Goal: Communication & Community: Participate in discussion

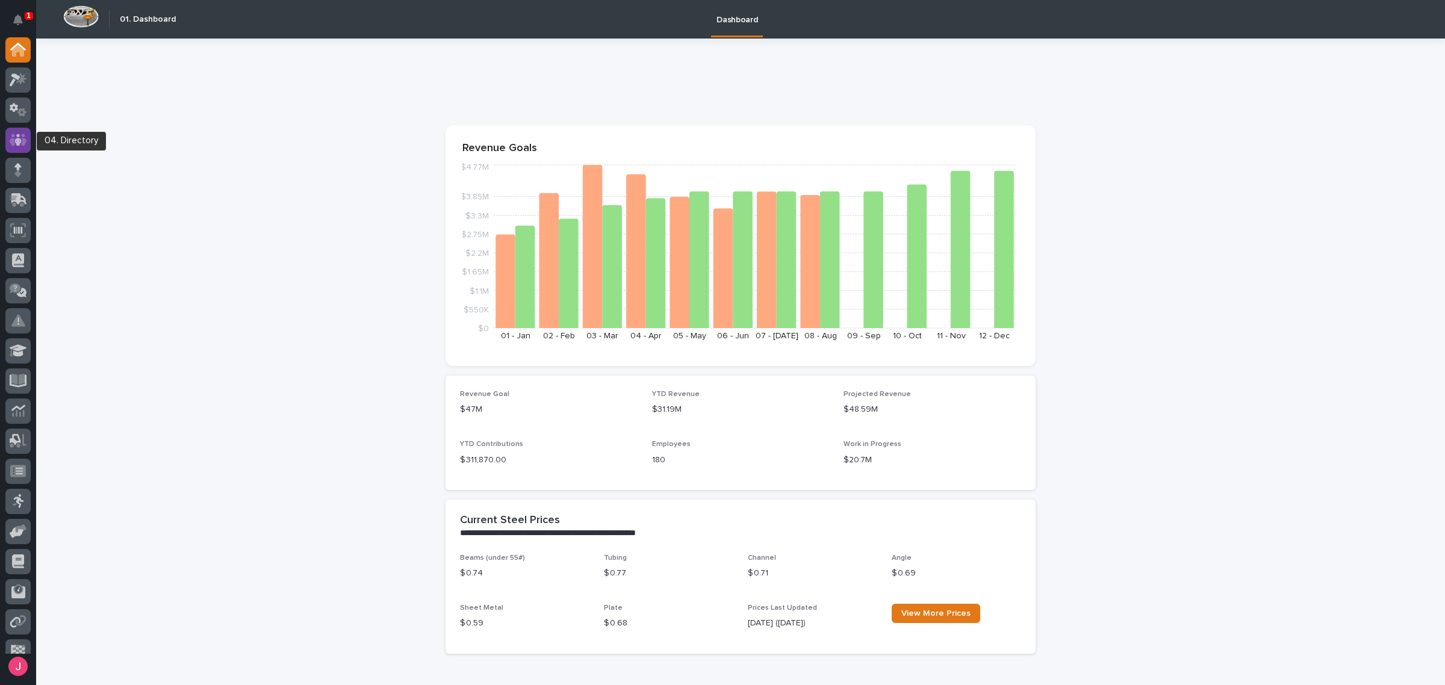
click at [6, 145] on div at bounding box center [17, 140] width 25 height 25
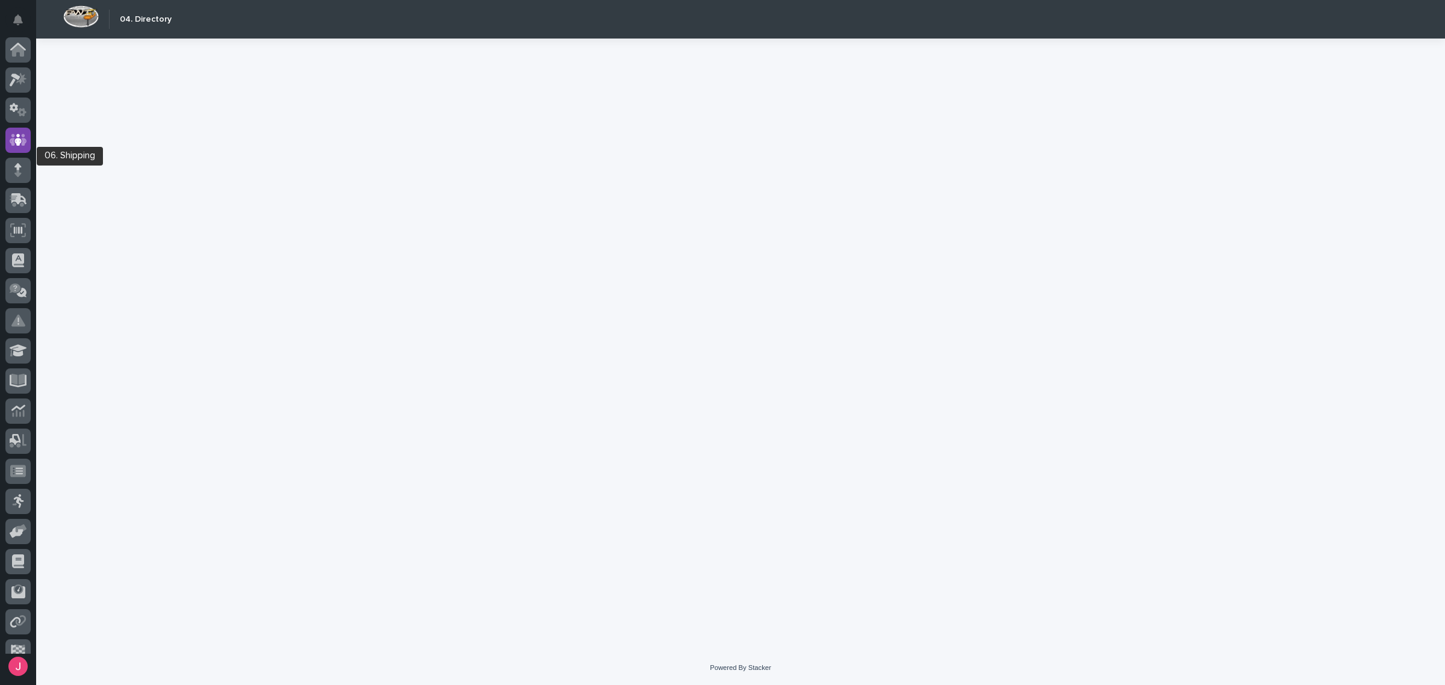
scroll to position [45, 0]
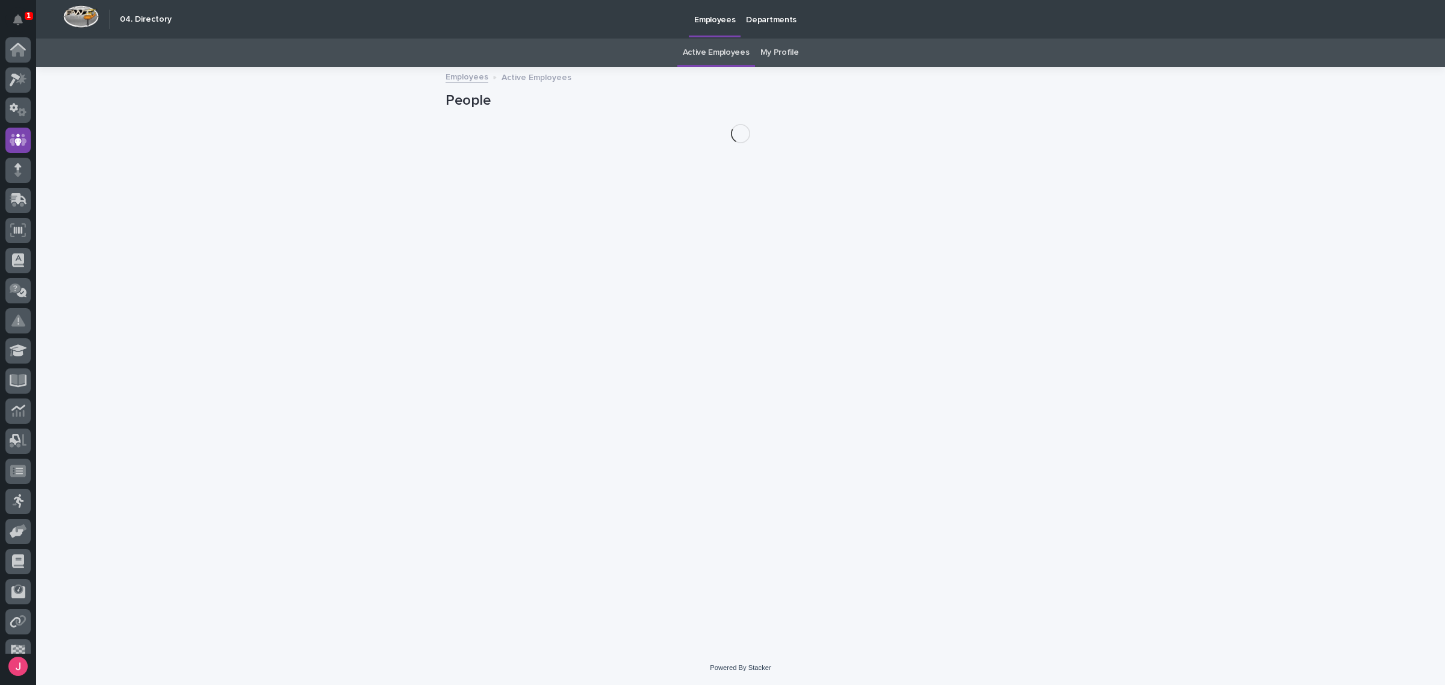
scroll to position [45, 0]
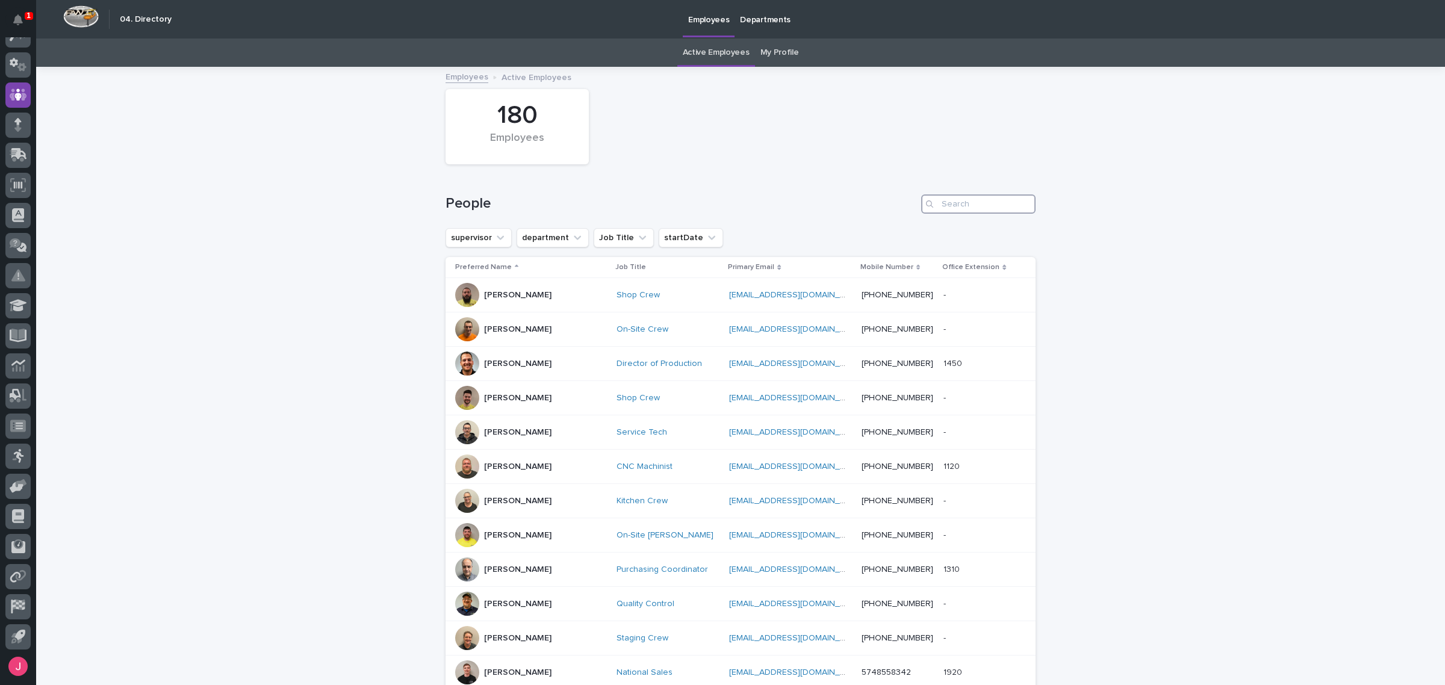
click at [952, 205] on input "Search" at bounding box center [978, 203] width 114 height 19
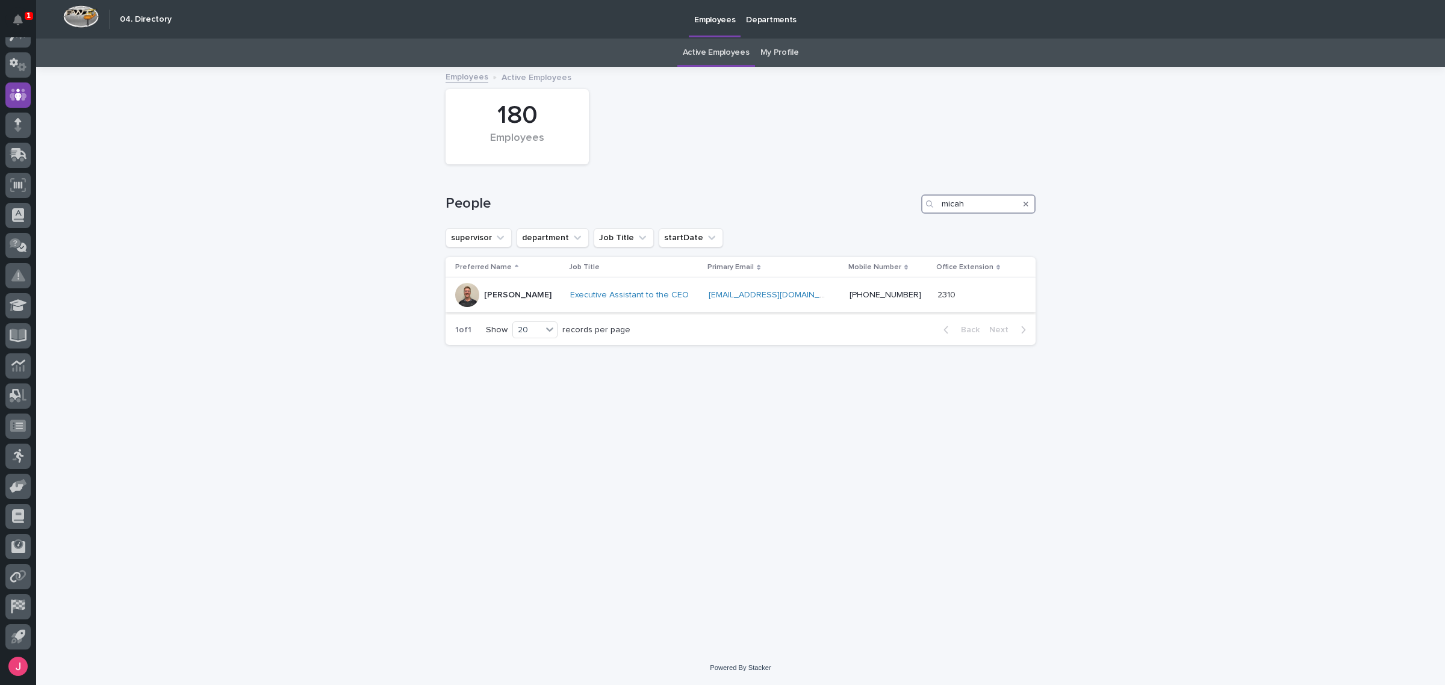
type input "micah"
click at [558, 308] on td "Micah Hershberger" at bounding box center [506, 295] width 120 height 34
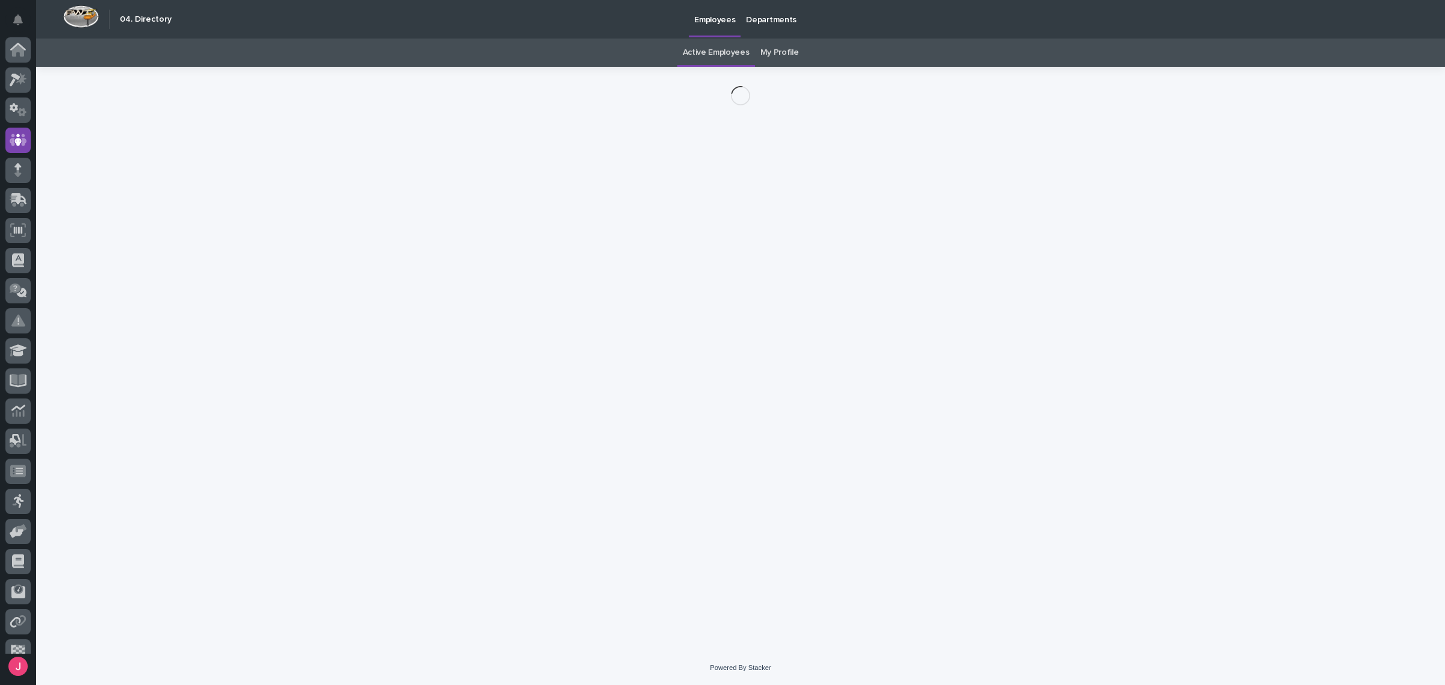
scroll to position [45, 0]
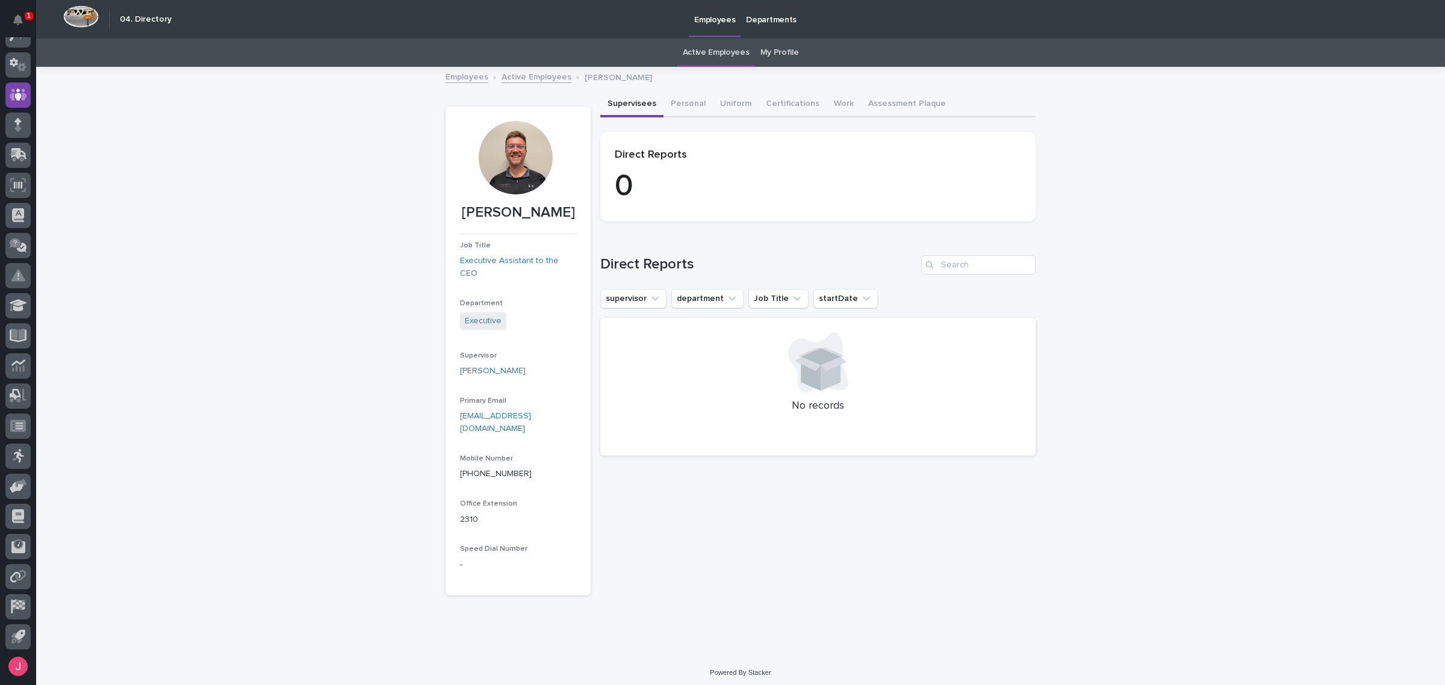
click at [554, 74] on link "Active Employees" at bounding box center [537, 76] width 70 height 14
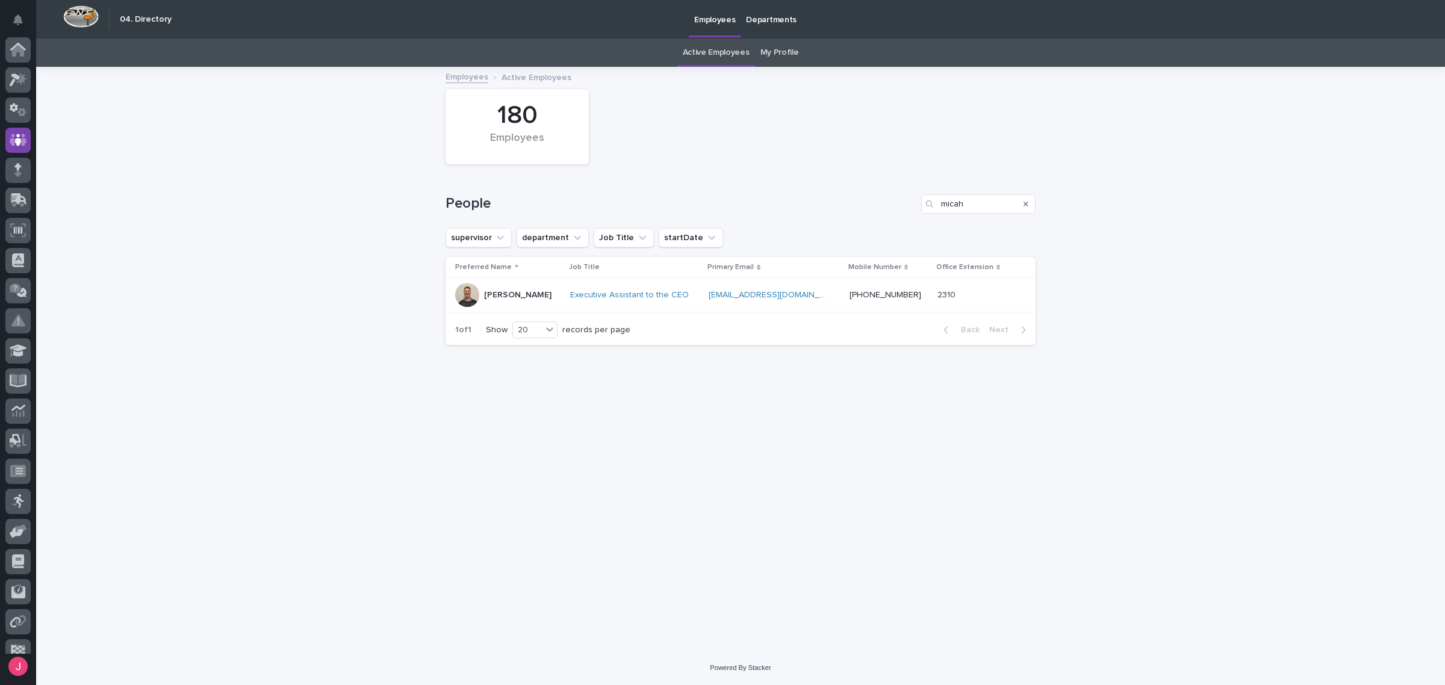
scroll to position [45, 0]
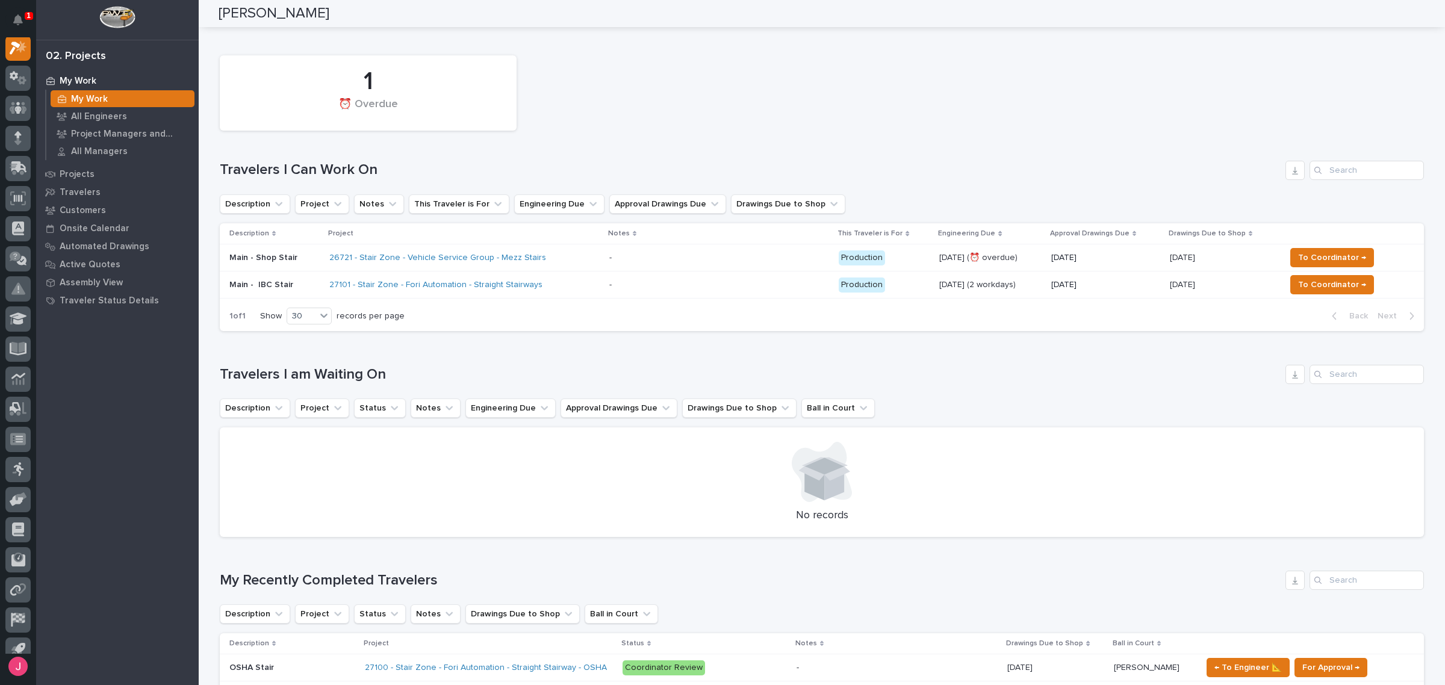
scroll to position [75, 0]
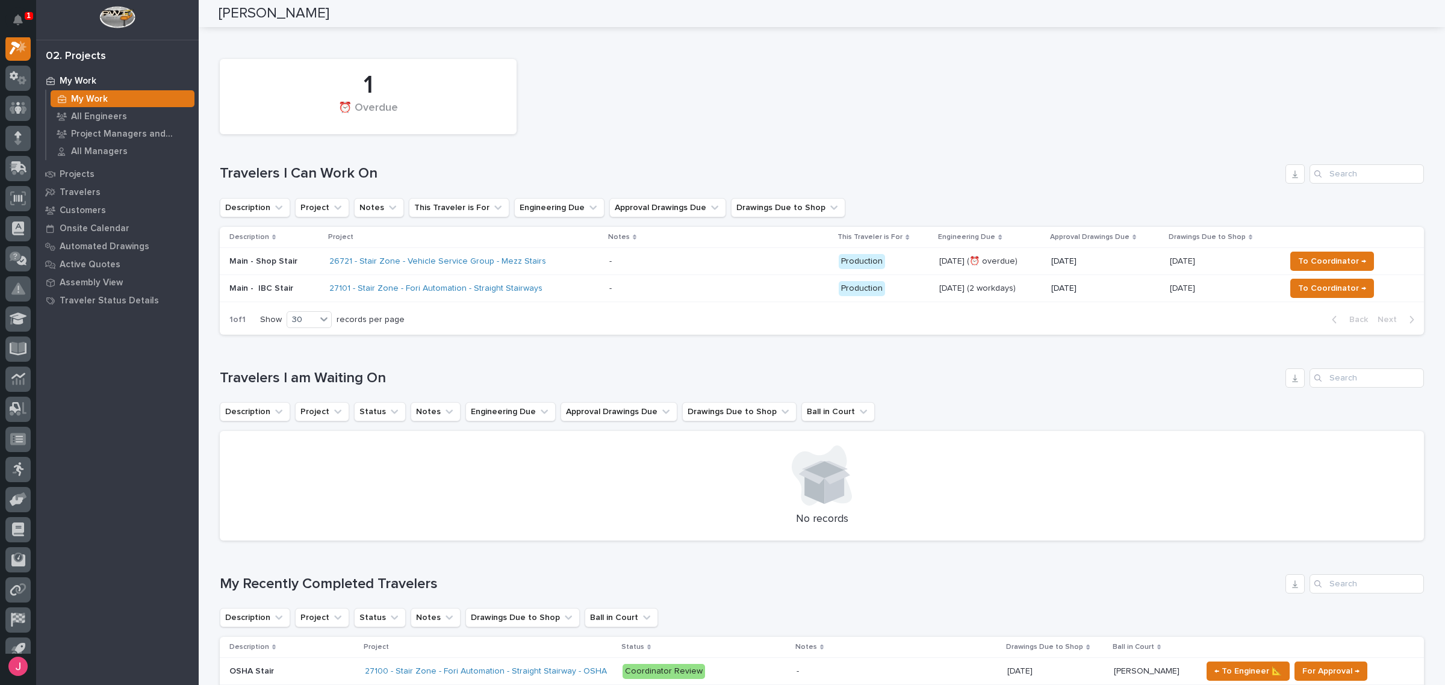
click at [574, 298] on div "27101 - Stair Zone - Fori Automation - Straight Stairways" at bounding box center [464, 289] width 270 height 20
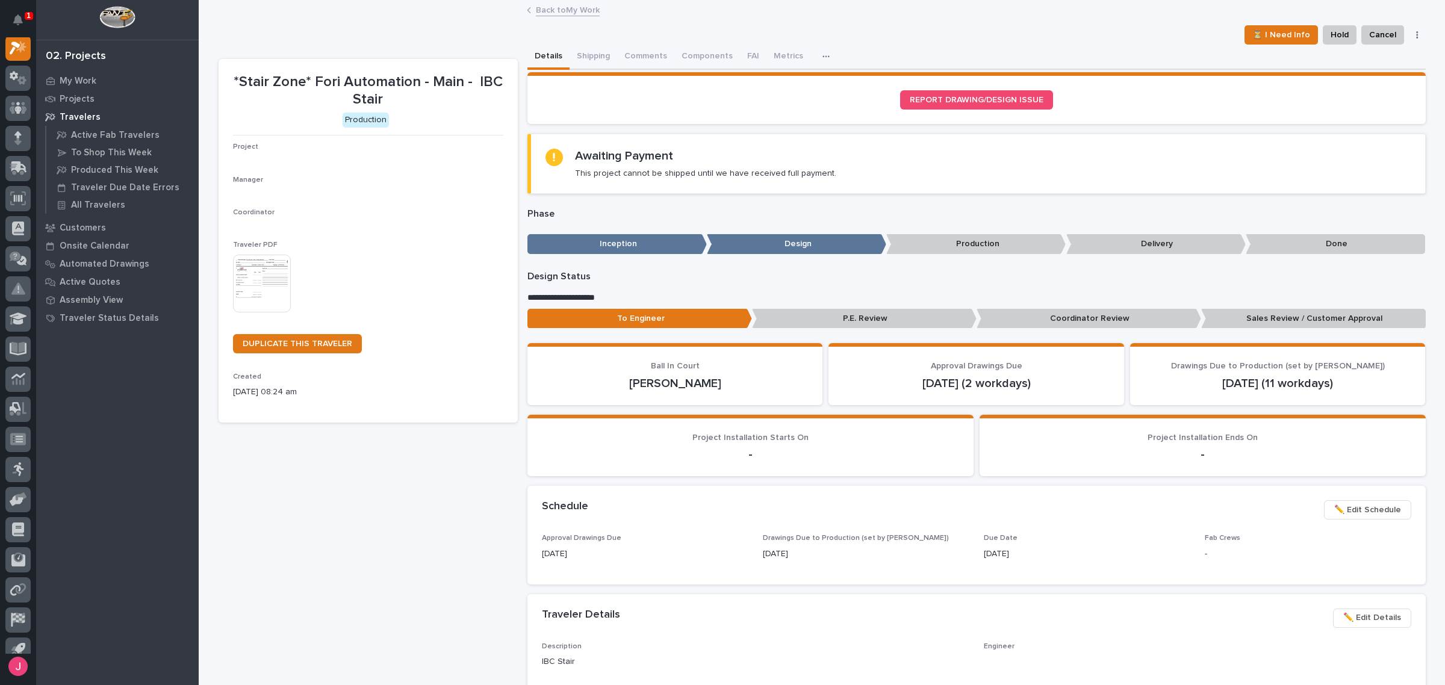
scroll to position [30, 0]
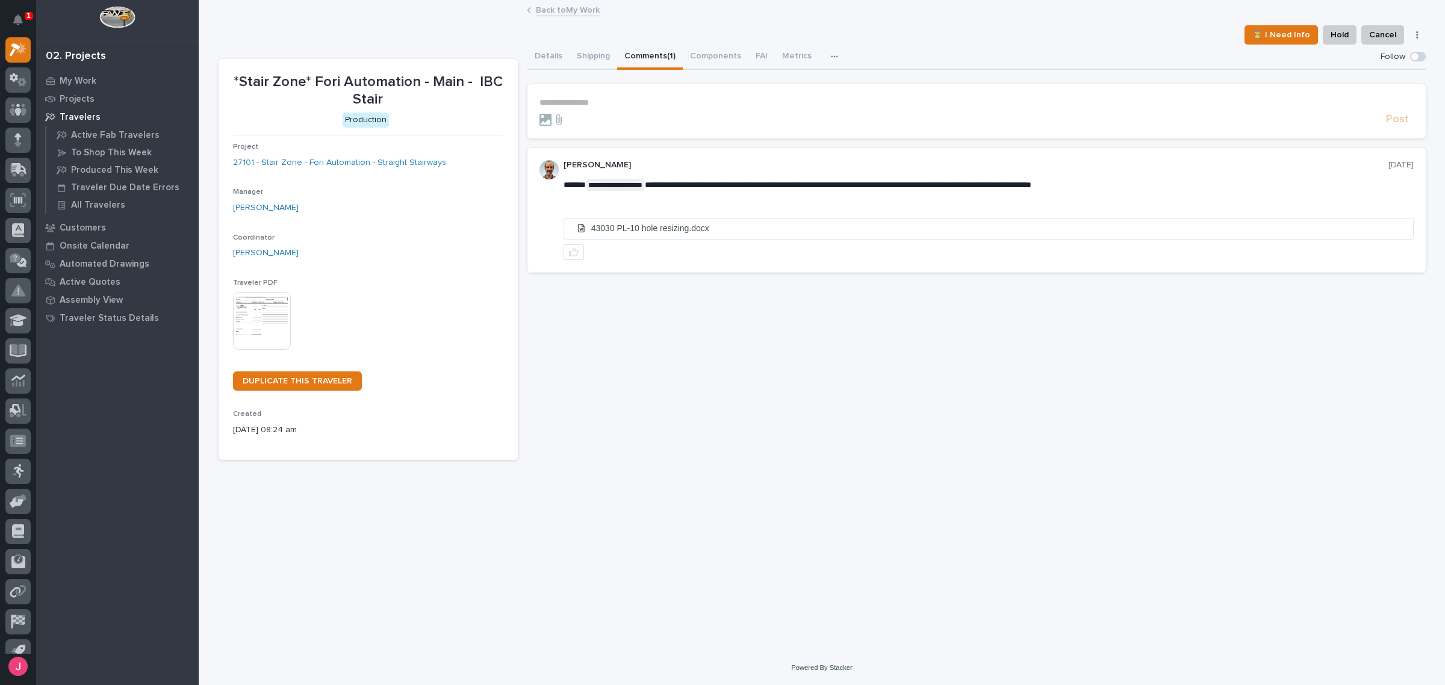
click at [626, 61] on button "Comments (1)" at bounding box center [650, 57] width 66 height 25
drag, startPoint x: 833, startPoint y: 187, endPoint x: 901, endPoint y: 182, distance: 68.8
drag, startPoint x: 901, startPoint y: 182, endPoint x: 939, endPoint y: 182, distance: 37.9
click at [939, 182] on span "**********" at bounding box center [853, 185] width 387 height 8
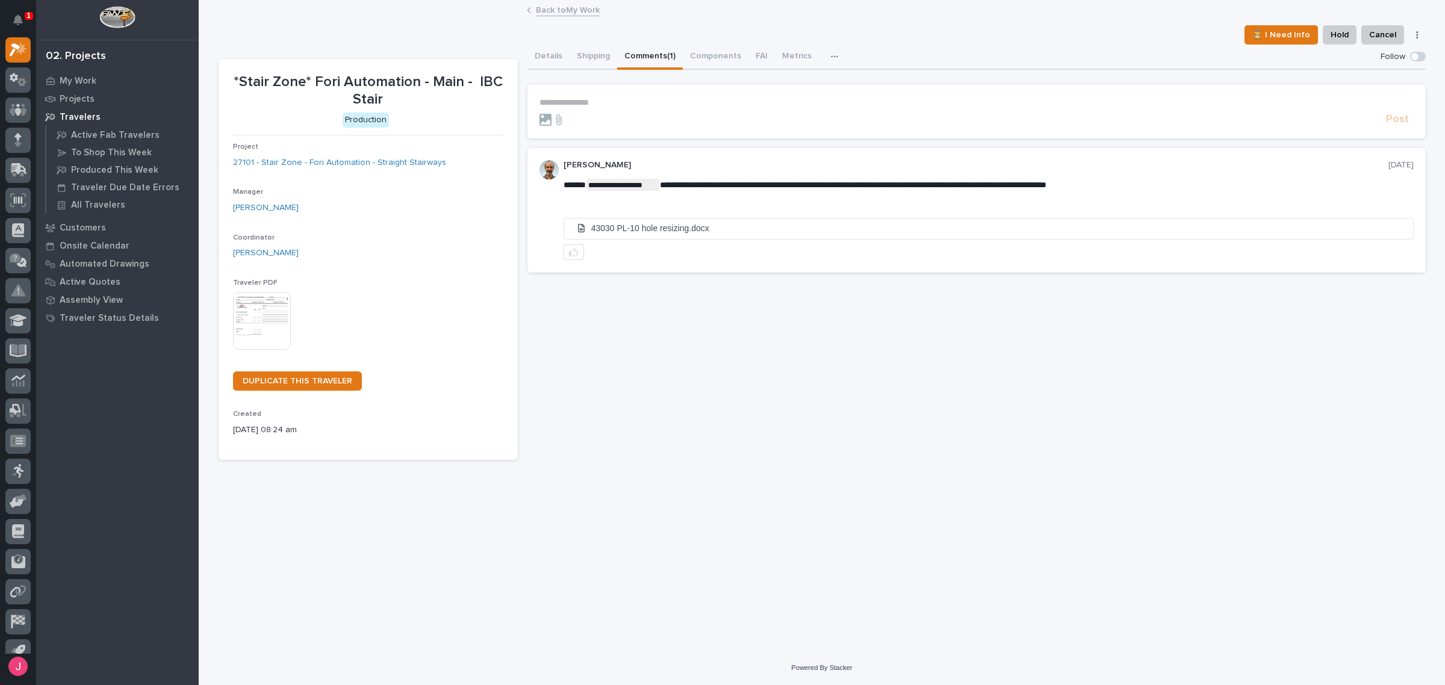
click at [543, 16] on link "Back to My Work" at bounding box center [568, 9] width 64 height 14
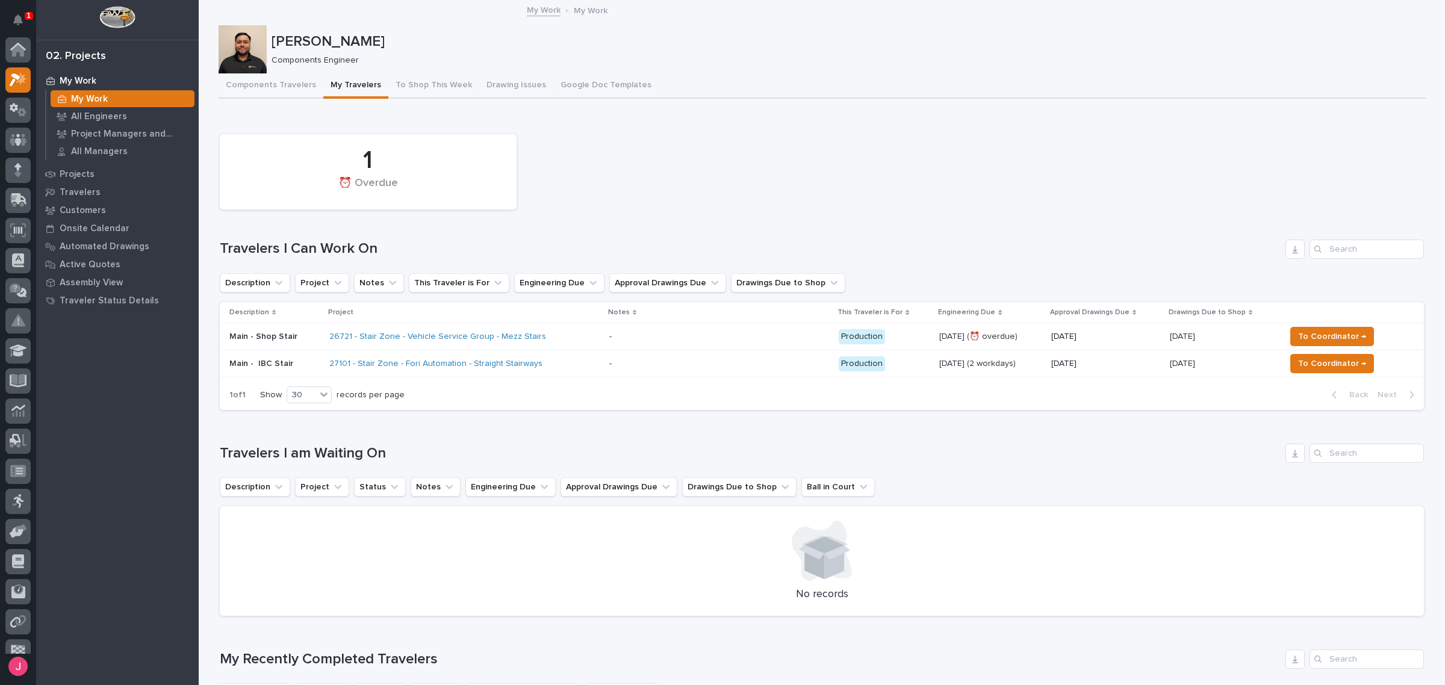
scroll to position [32, 0]
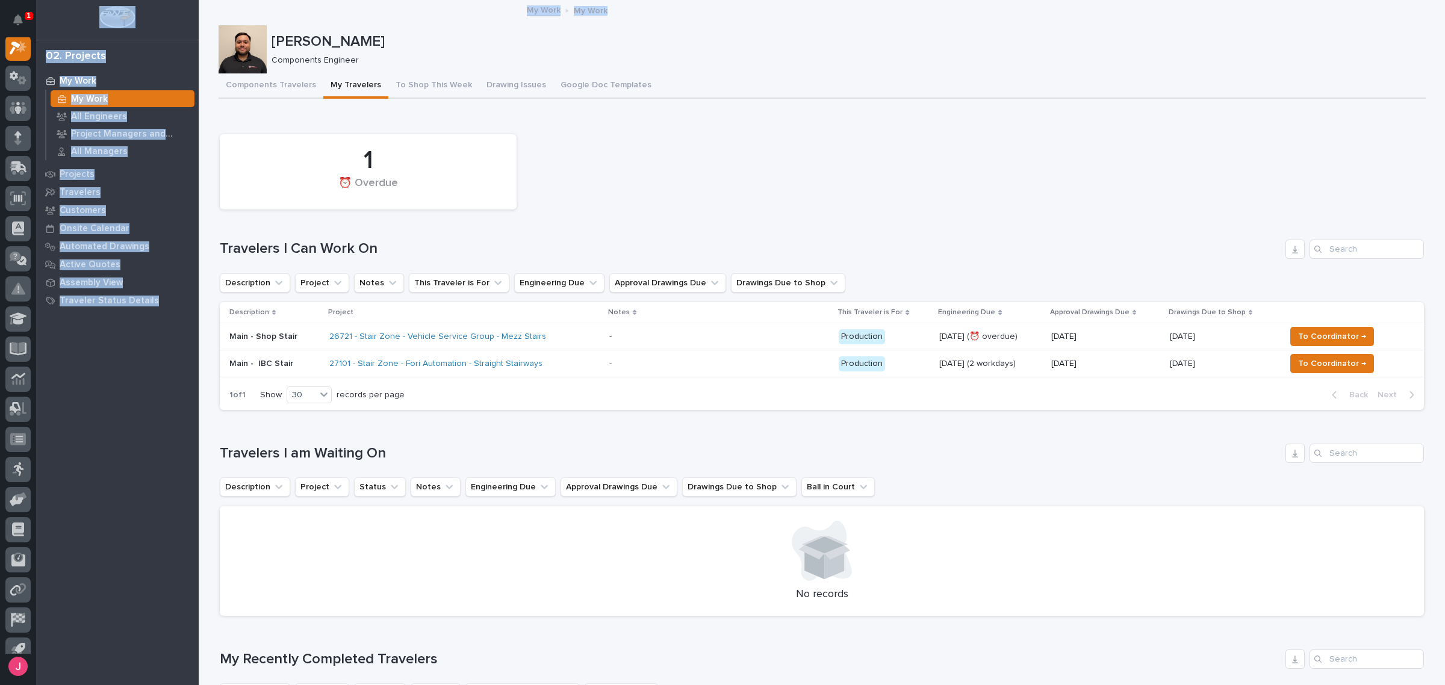
drag, startPoint x: 632, startPoint y: 6, endPoint x: 633, endPoint y: -29, distance: 34.9
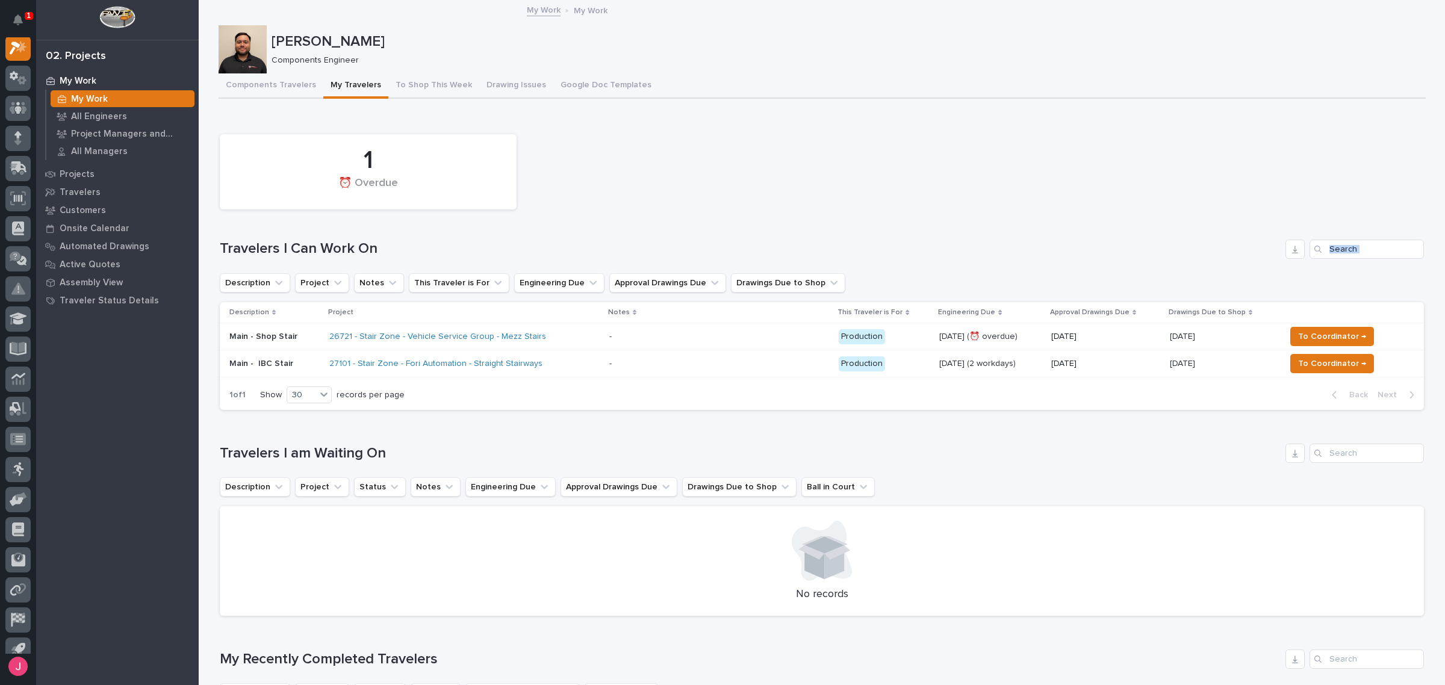
drag, startPoint x: 633, startPoint y: -29, endPoint x: 1099, endPoint y: 278, distance: 557.8
click at [907, 152] on div "1 ⏰ Overdue" at bounding box center [822, 171] width 1216 height 87
drag, startPoint x: 10, startPoint y: 16, endPoint x: 751, endPoint y: 157, distance: 754.4
click at [10, 16] on button "Notifications" at bounding box center [17, 19] width 25 height 25
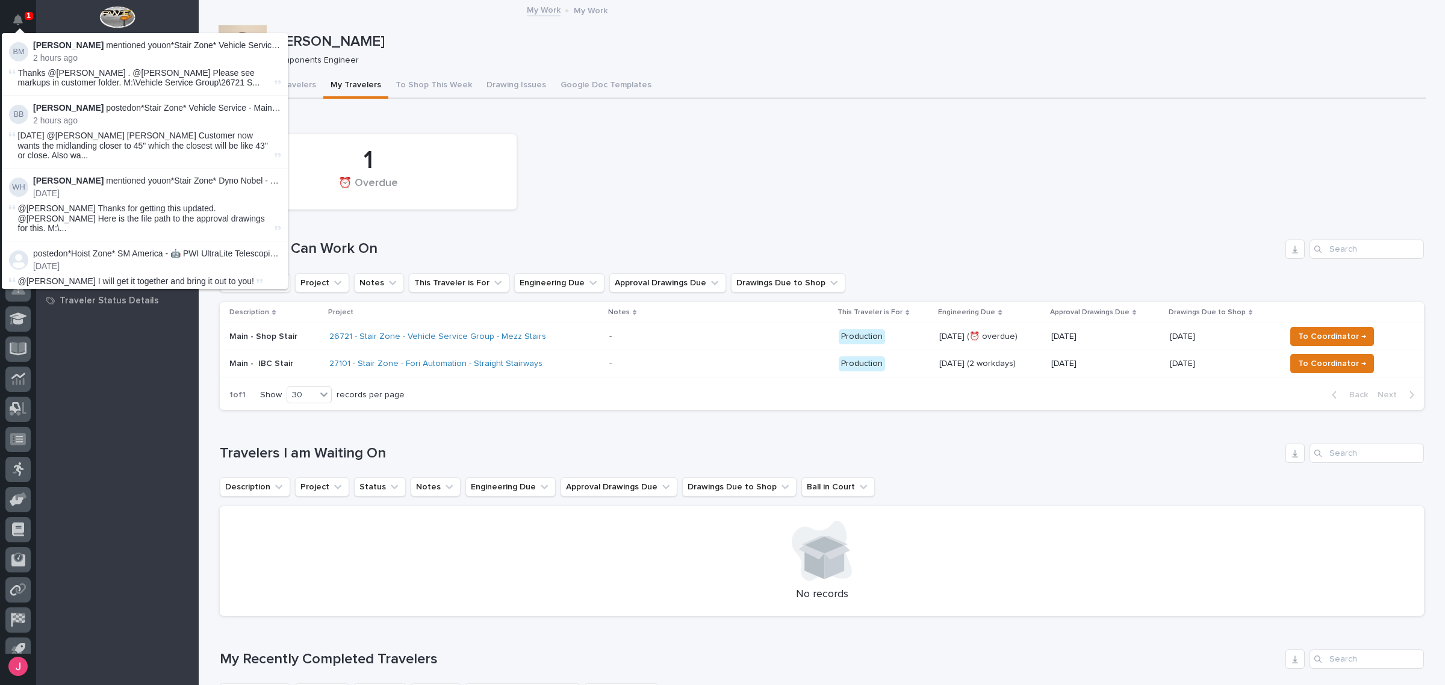
scroll to position [30, 0]
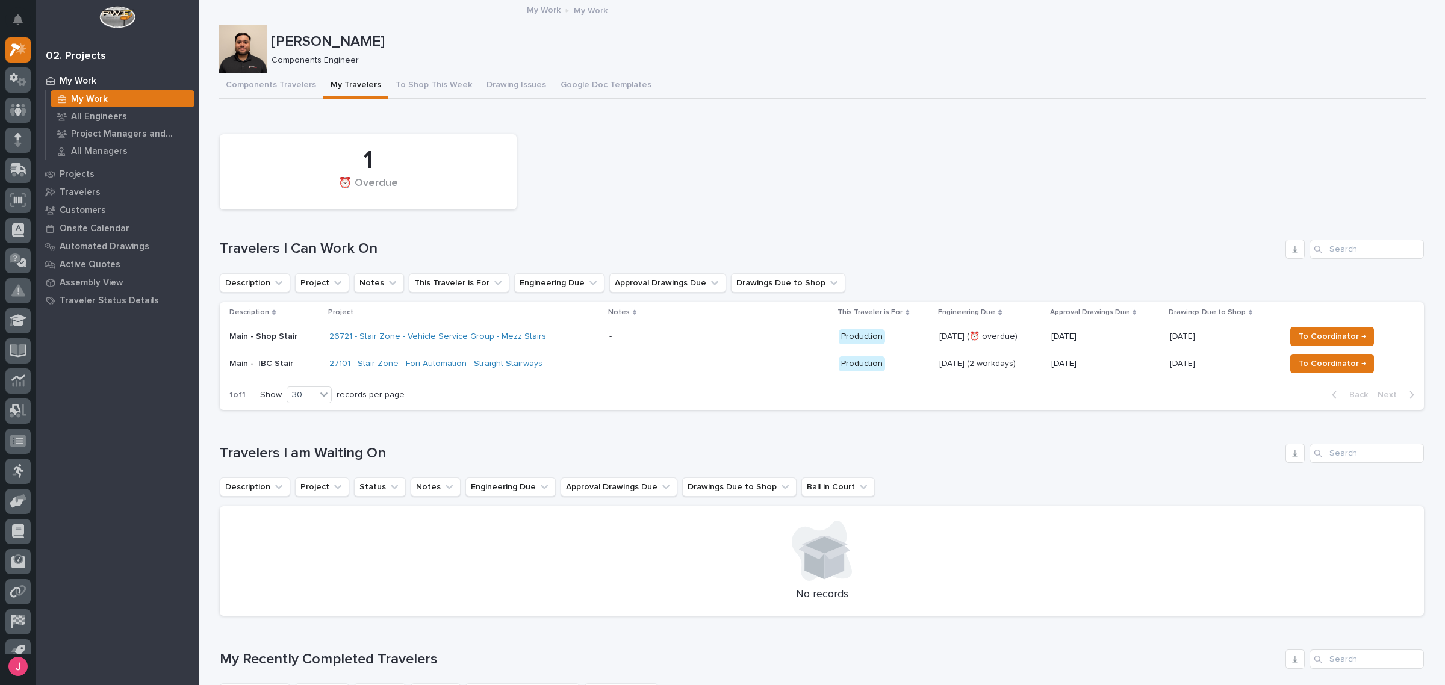
click at [732, 158] on div "1 ⏰ Overdue" at bounding box center [822, 171] width 1216 height 87
click at [771, 196] on div "1 ⏰ Overdue" at bounding box center [822, 171] width 1216 height 87
click at [689, 185] on div "1 ⏰ Overdue" at bounding box center [822, 171] width 1216 height 87
click at [882, 157] on div "1 ⏰ Overdue" at bounding box center [822, 171] width 1216 height 87
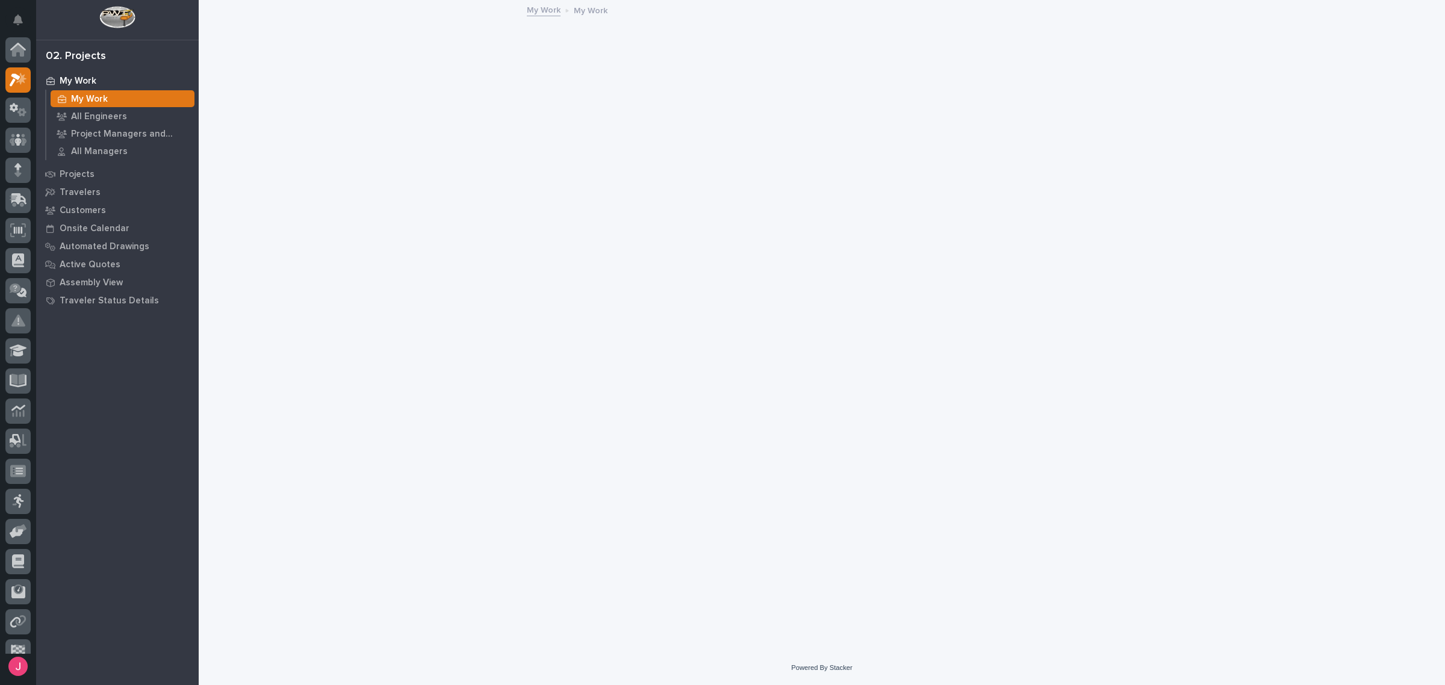
scroll to position [30, 0]
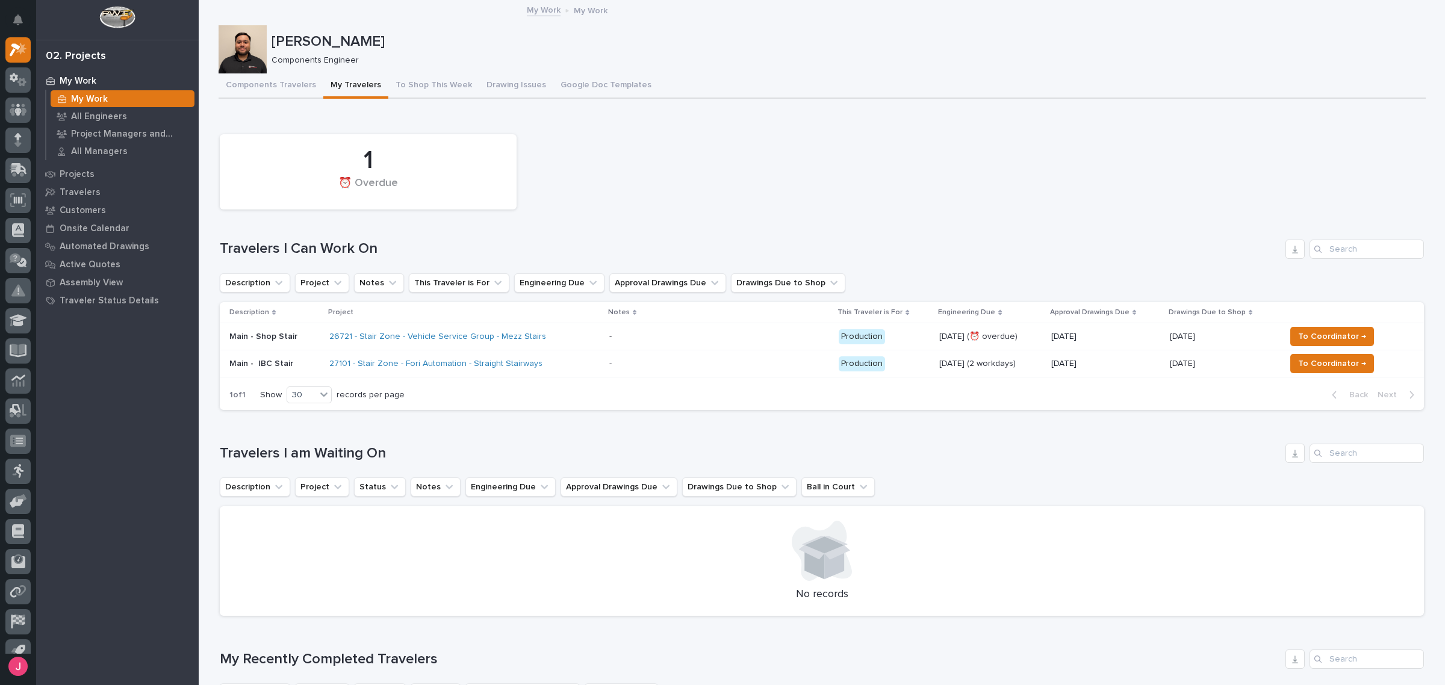
click at [574, 356] on div "27101 - Stair Zone - Fori Automation - Straight Stairways" at bounding box center [464, 364] width 270 height 20
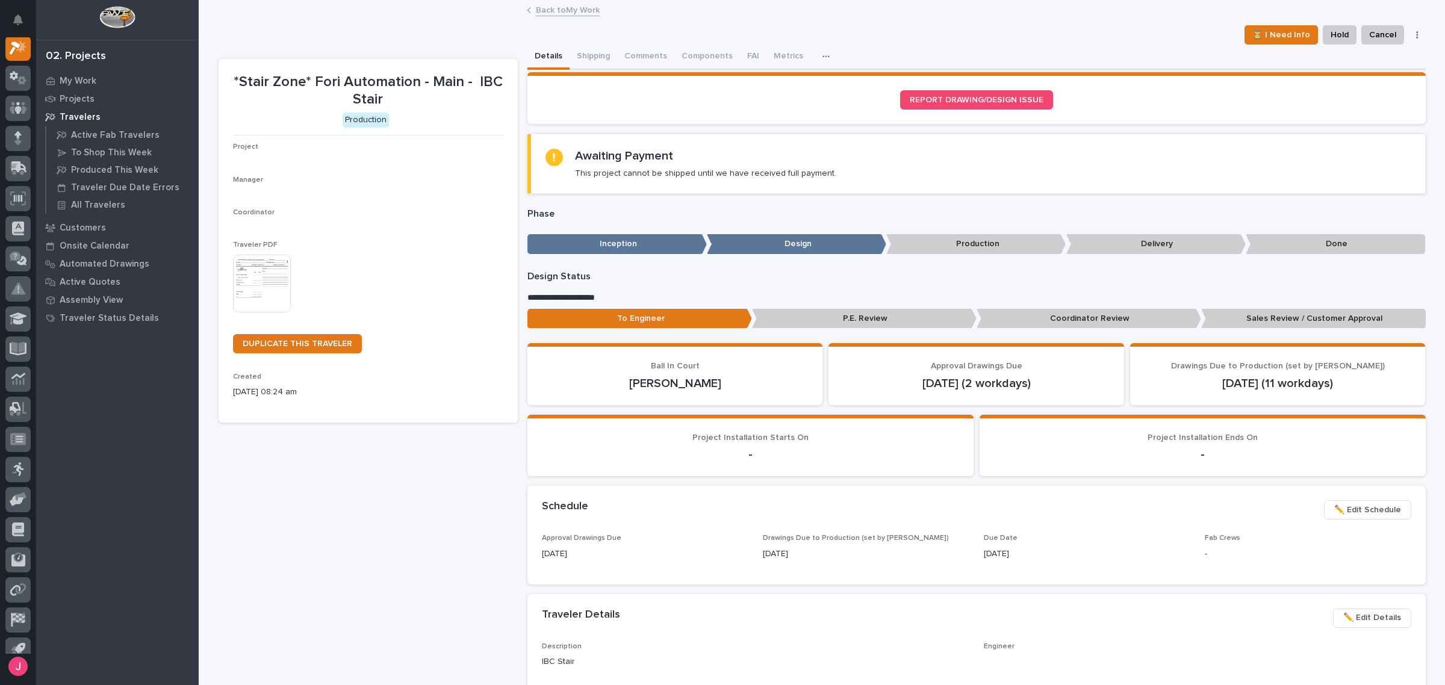
scroll to position [30, 0]
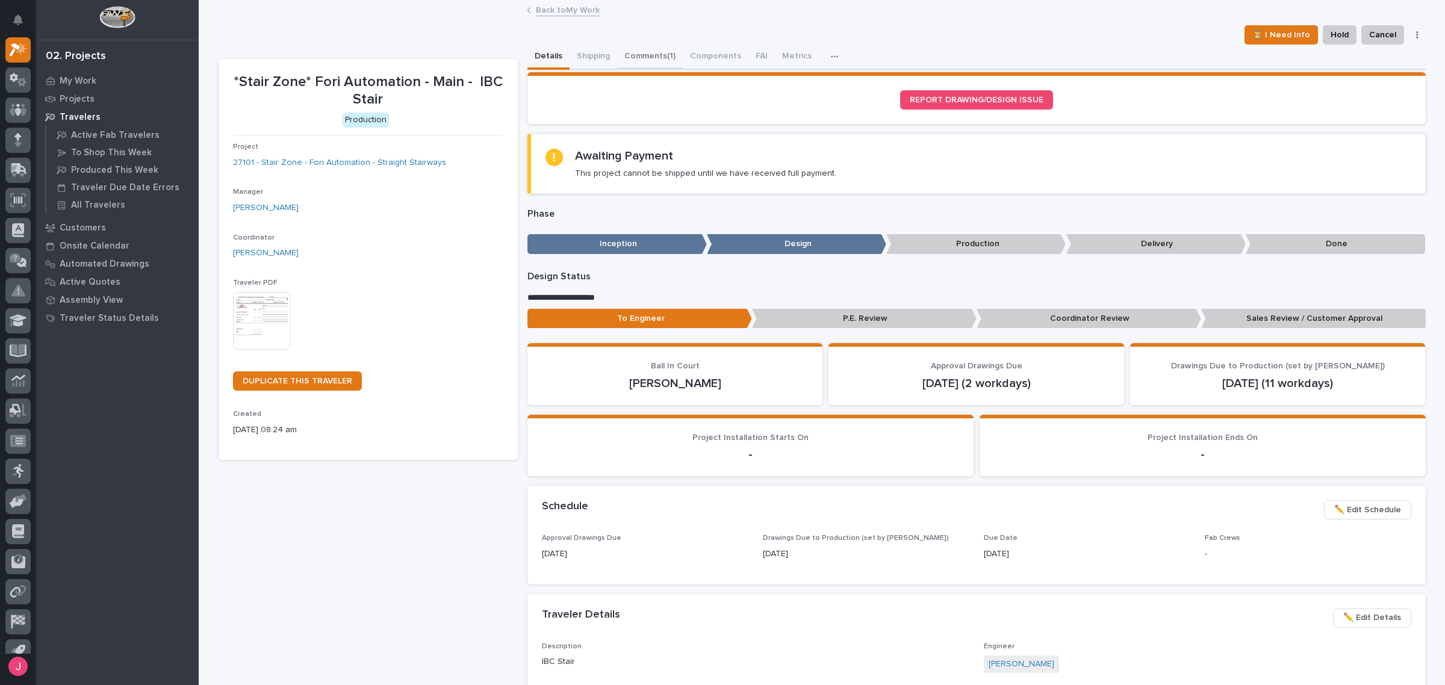
click at [642, 59] on button "Comments (1)" at bounding box center [650, 57] width 66 height 25
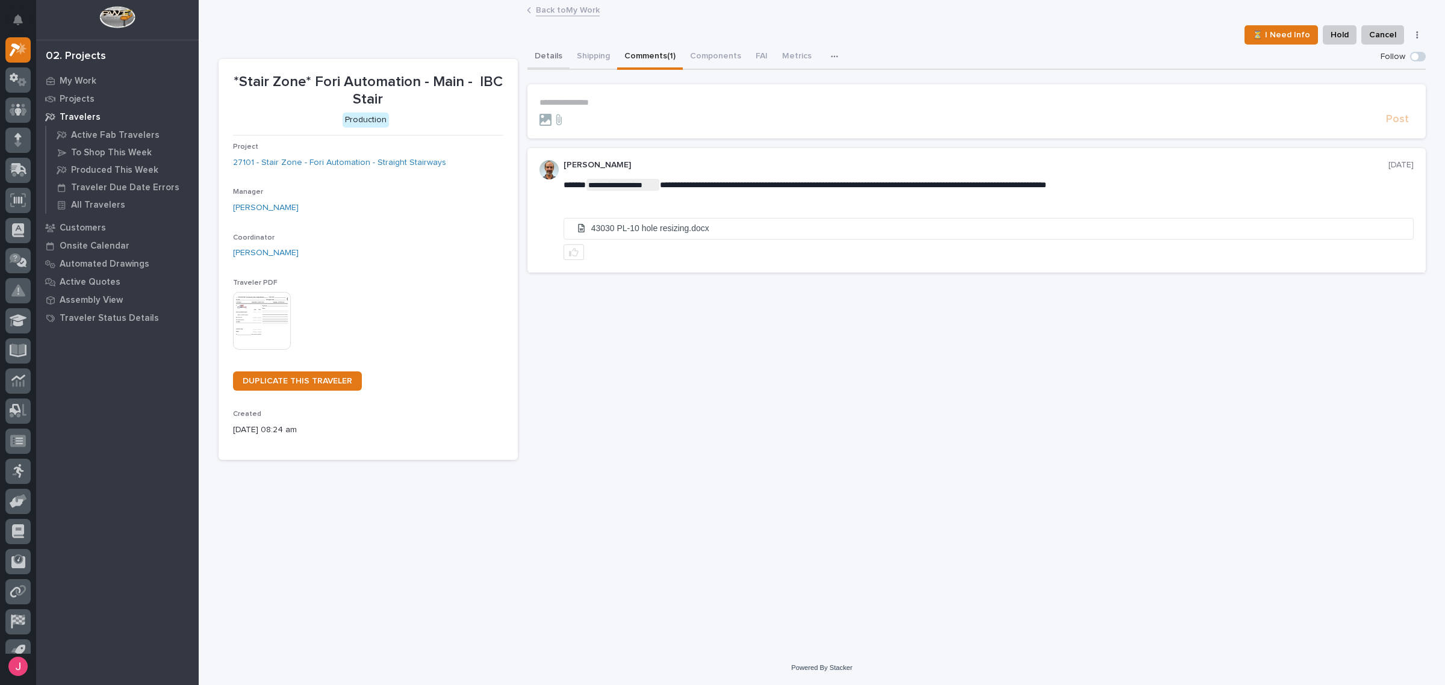
click at [542, 67] on button "Details" at bounding box center [548, 57] width 42 height 25
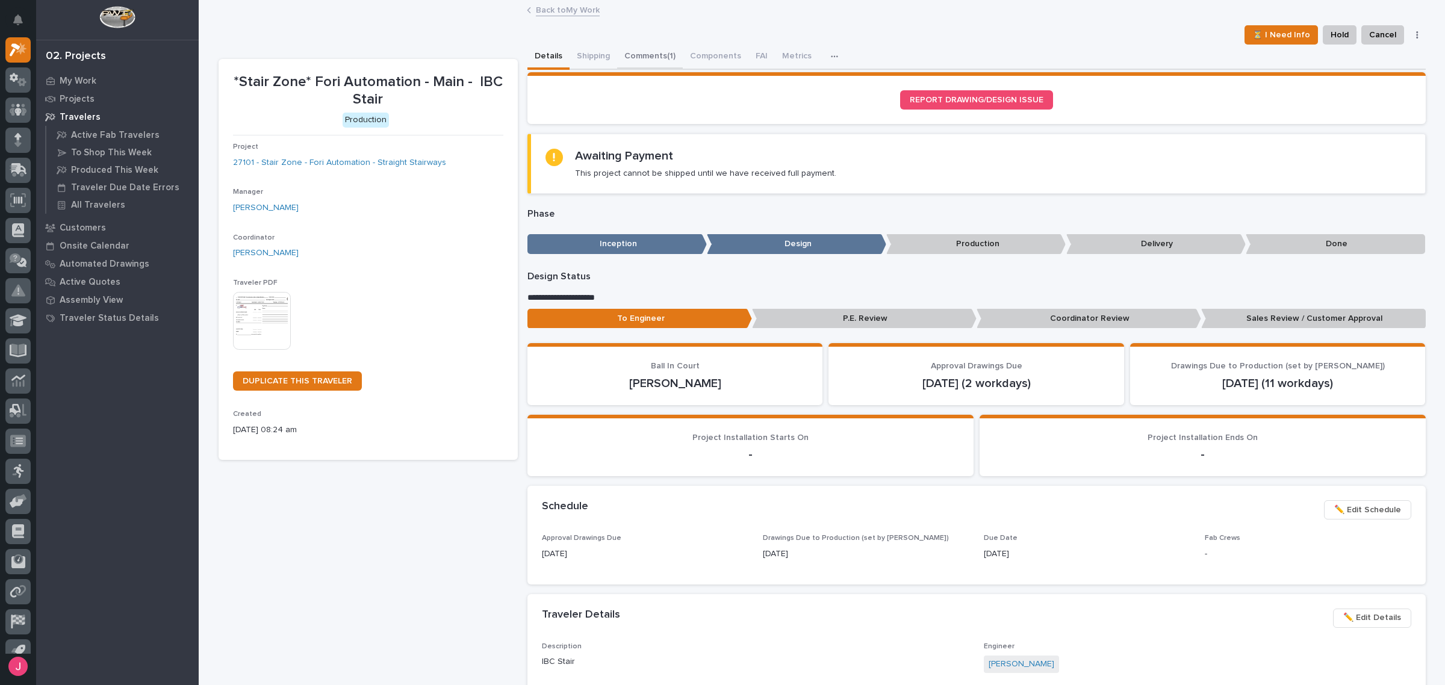
click at [642, 66] on button "Comments (1)" at bounding box center [650, 57] width 66 height 25
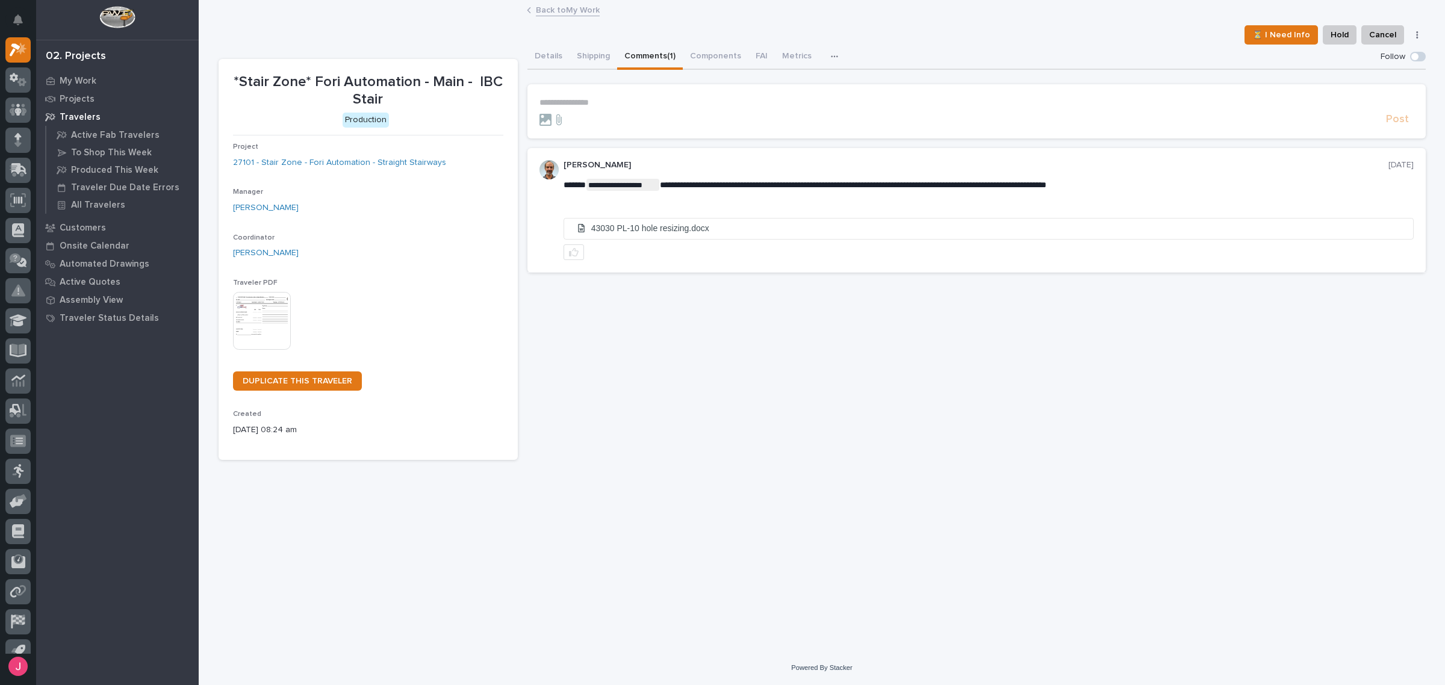
click at [607, 107] on form "**********" at bounding box center [976, 112] width 874 height 29
click at [611, 100] on p "**********" at bounding box center [976, 103] width 874 height 10
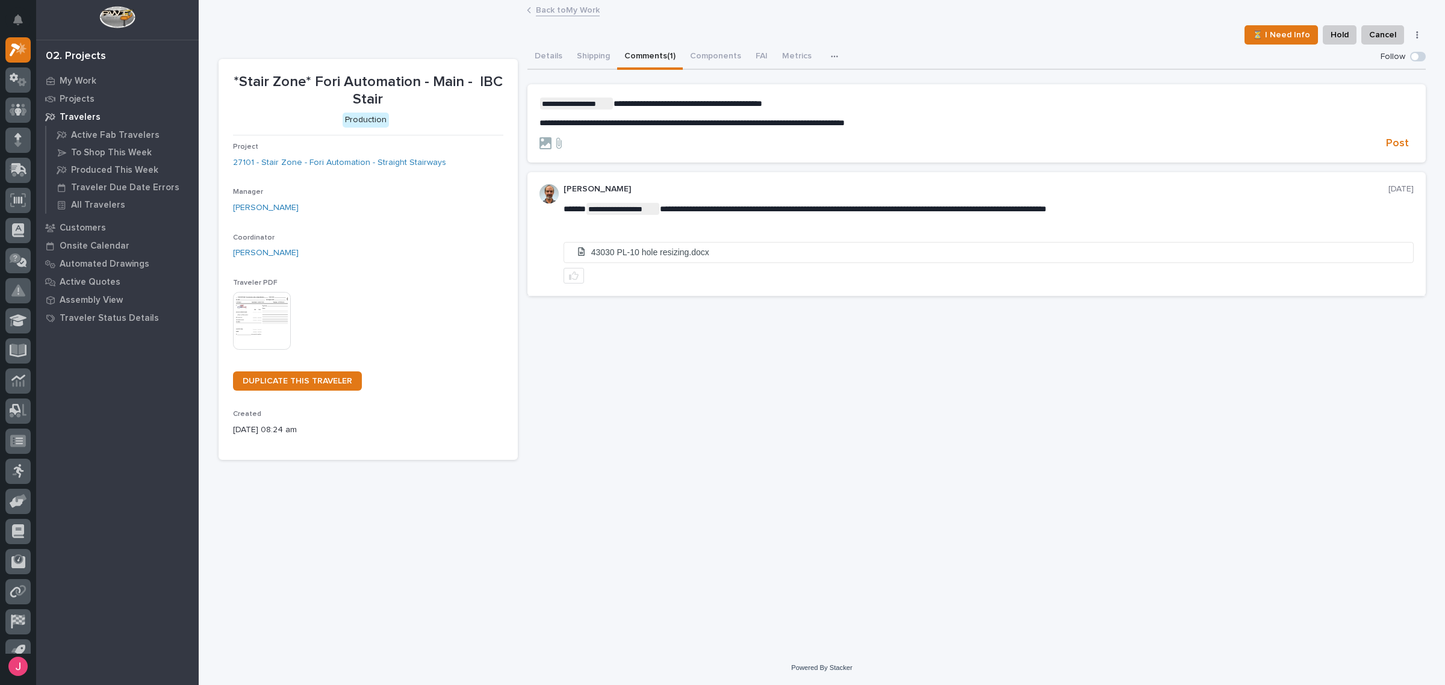
click at [1385, 152] on section "**********" at bounding box center [976, 123] width 898 height 78
click at [1389, 148] on span "Post" at bounding box center [1397, 144] width 23 height 14
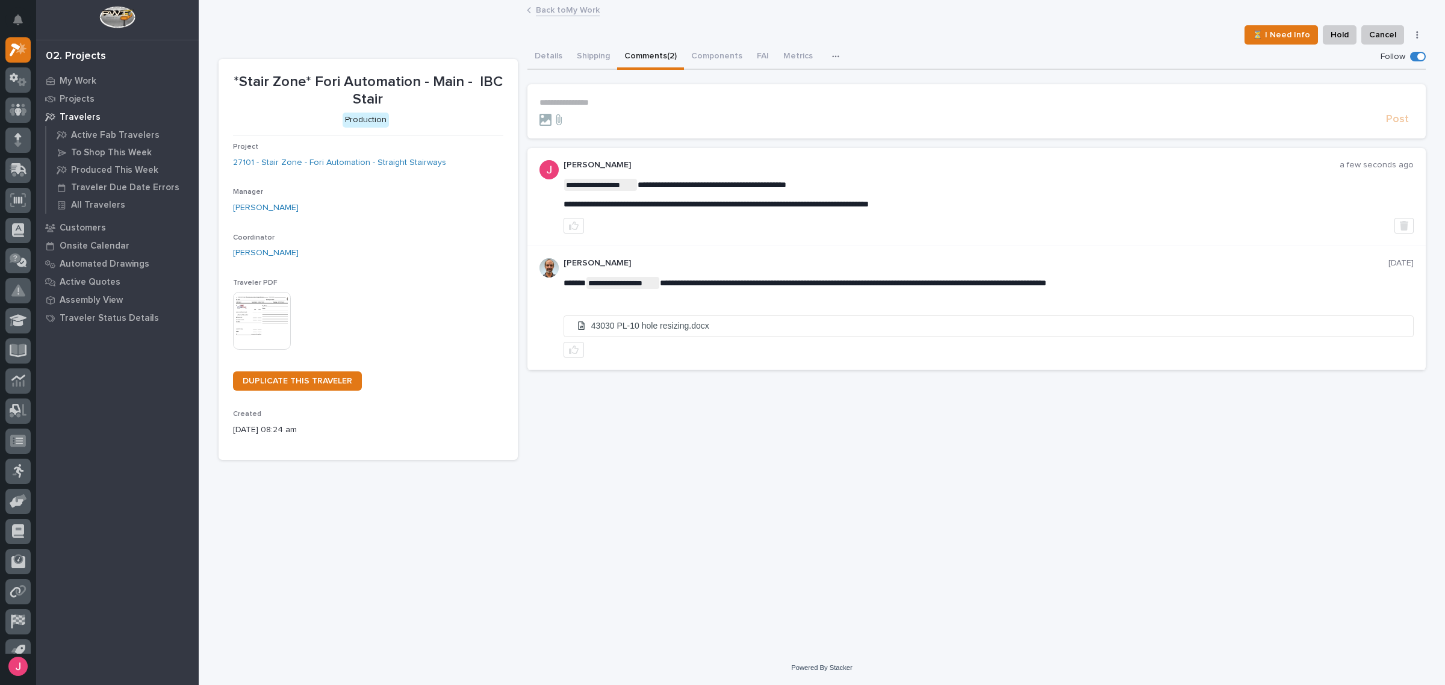
click at [566, 15] on link "Back to My Work" at bounding box center [568, 9] width 64 height 14
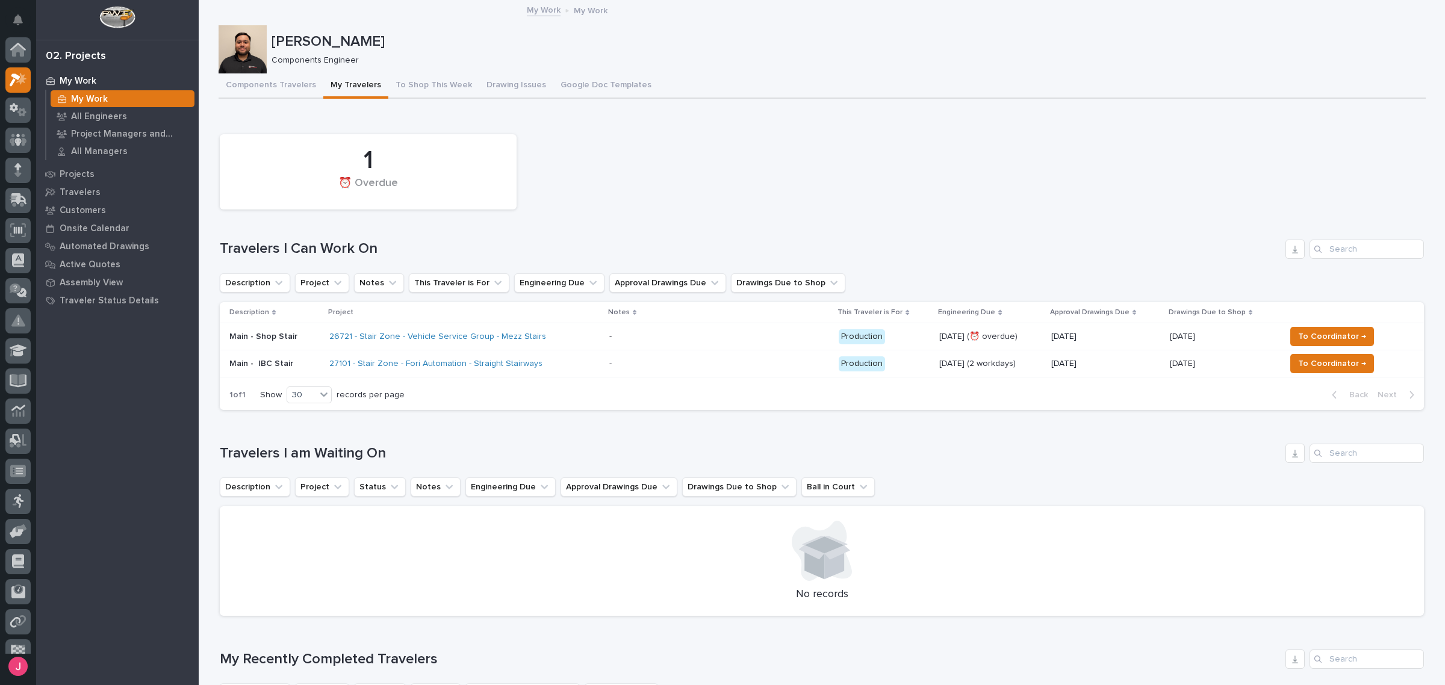
scroll to position [32, 0]
click at [1320, 370] on button "To Coordinator →" at bounding box center [1332, 363] width 84 height 19
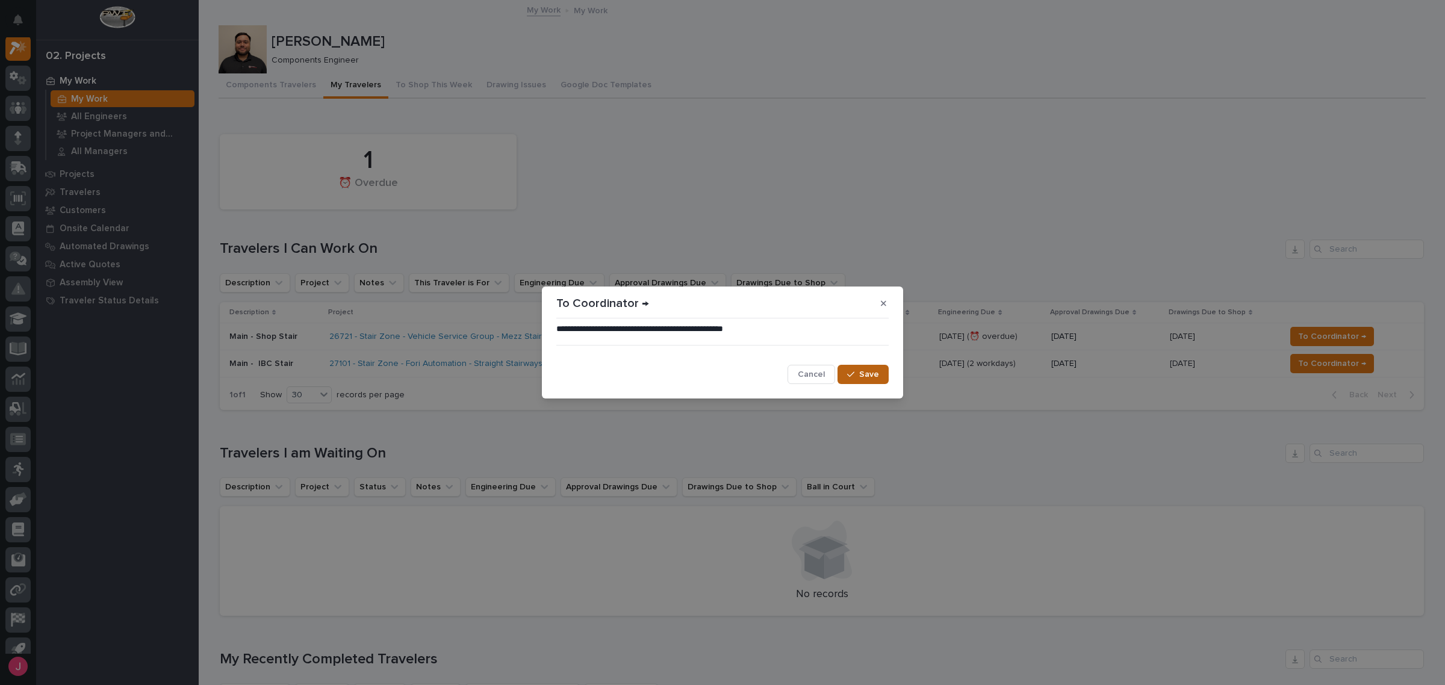
drag, startPoint x: 831, startPoint y: 382, endPoint x: 859, endPoint y: 374, distance: 28.2
click at [853, 376] on div "Cancel Save" at bounding box center [722, 374] width 332 height 19
click at [859, 374] on div "button" at bounding box center [853, 374] width 12 height 8
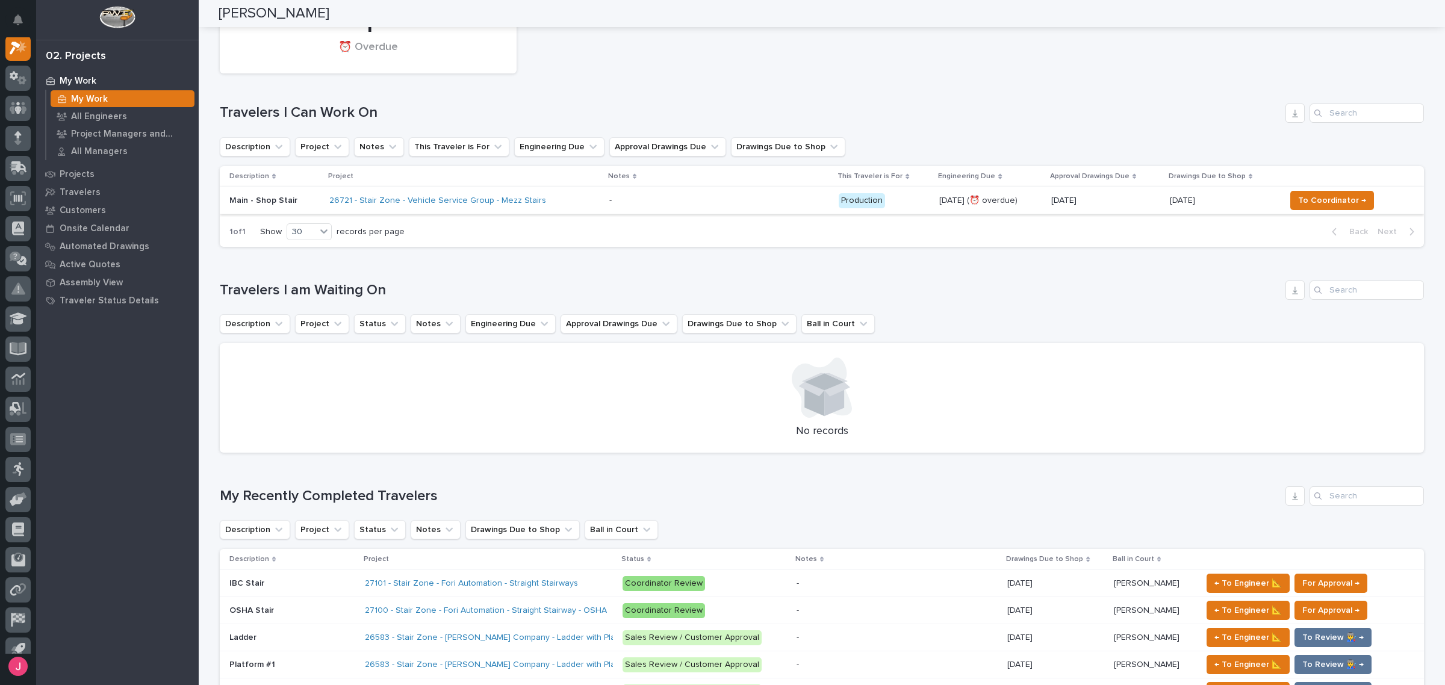
scroll to position [0, 0]
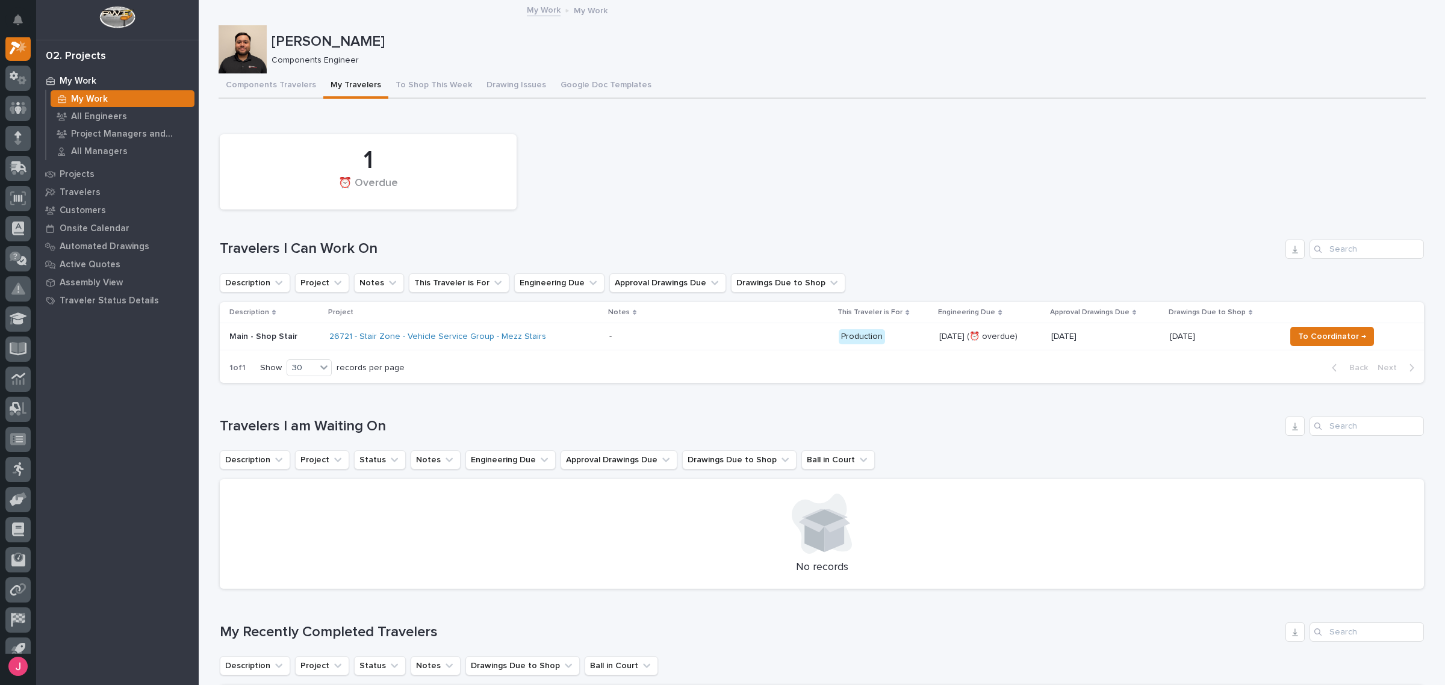
click at [655, 351] on div "Description Project Notes This Traveler is For Engineering Due Approval Drawing…" at bounding box center [822, 327] width 1204 height 51
click at [663, 338] on p at bounding box center [714, 337] width 211 height 10
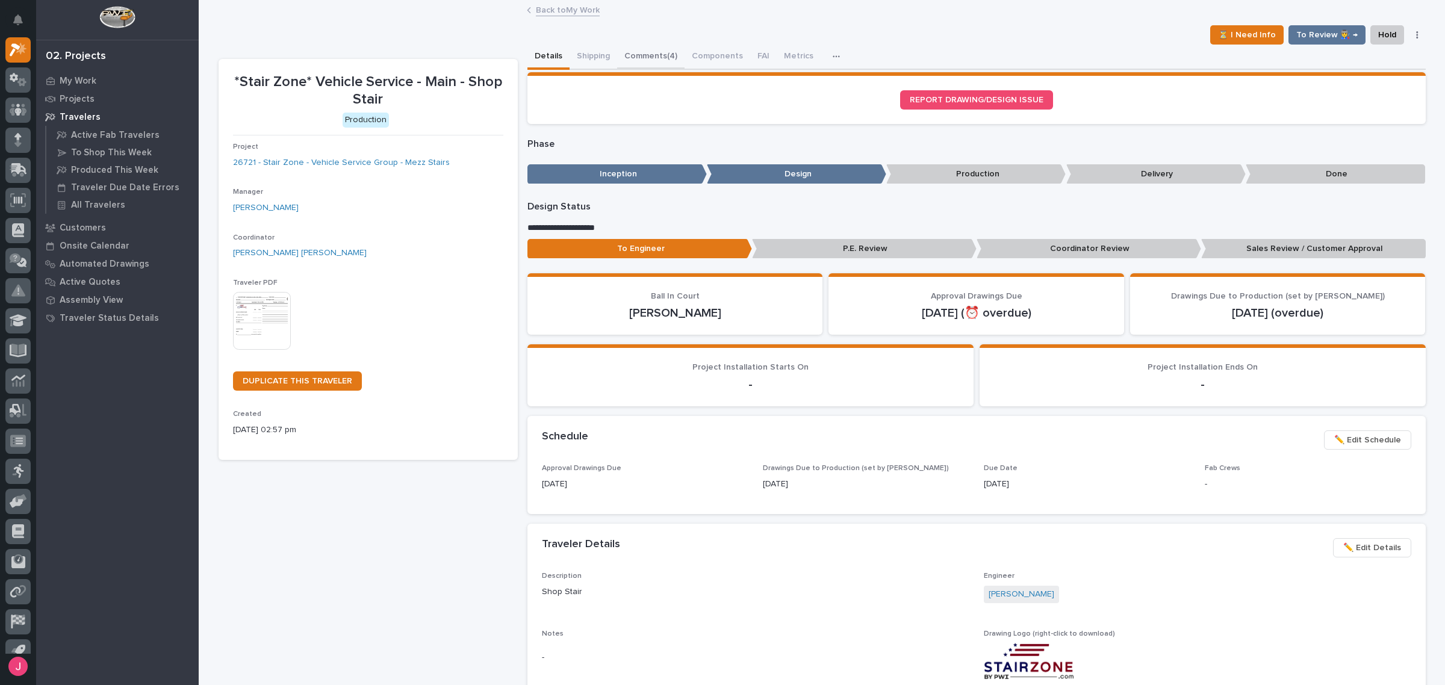
click at [651, 61] on button "Comments (4)" at bounding box center [650, 57] width 67 height 25
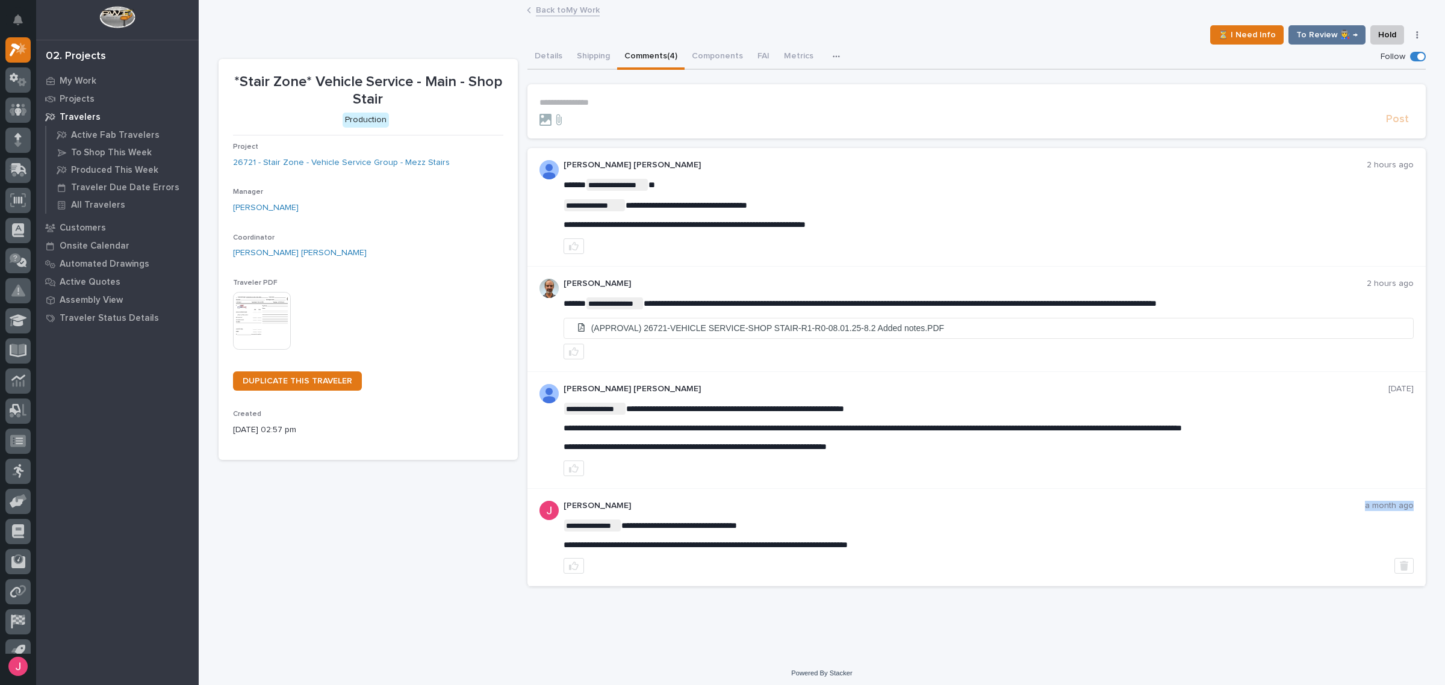
drag, startPoint x: 1362, startPoint y: 504, endPoint x: 1409, endPoint y: 506, distance: 47.6
click at [1409, 506] on div "**********" at bounding box center [976, 538] width 898 height 98
click at [247, 326] on img at bounding box center [262, 321] width 58 height 58
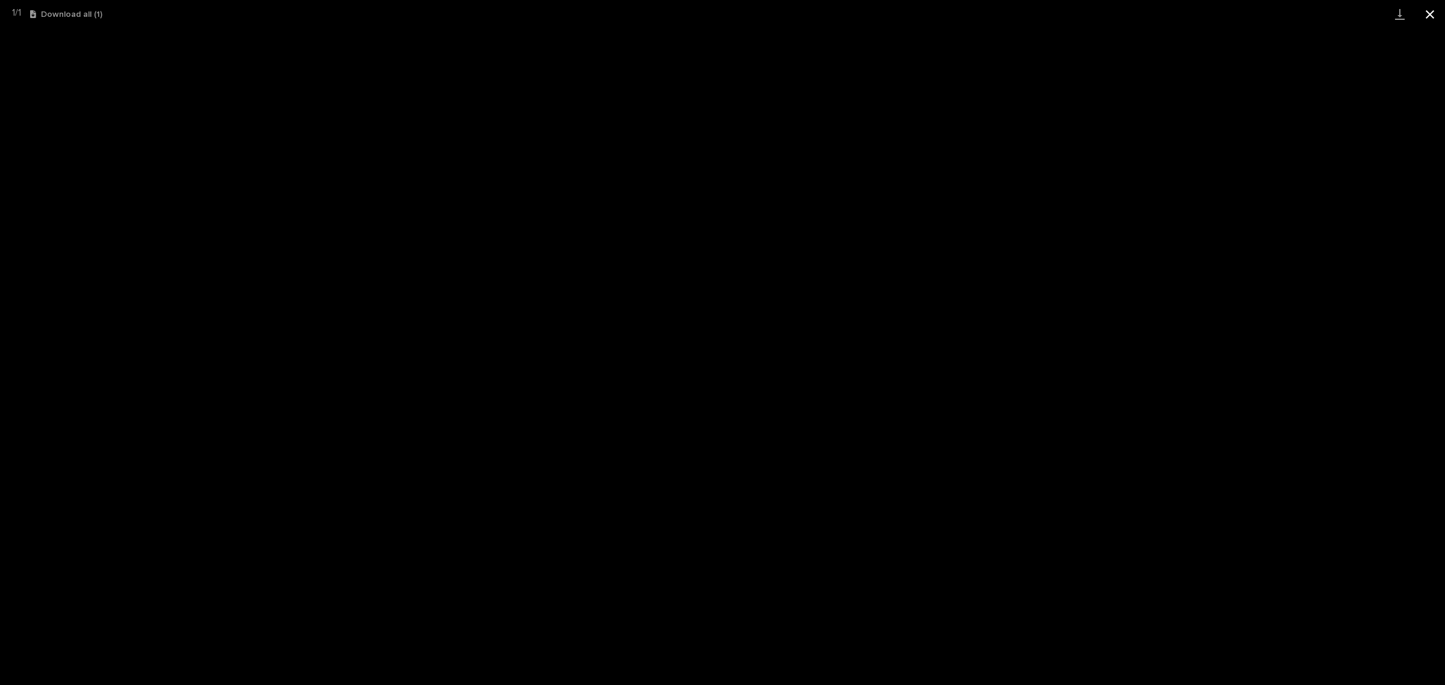
click at [1428, 11] on button "Close gallery" at bounding box center [1430, 14] width 30 height 28
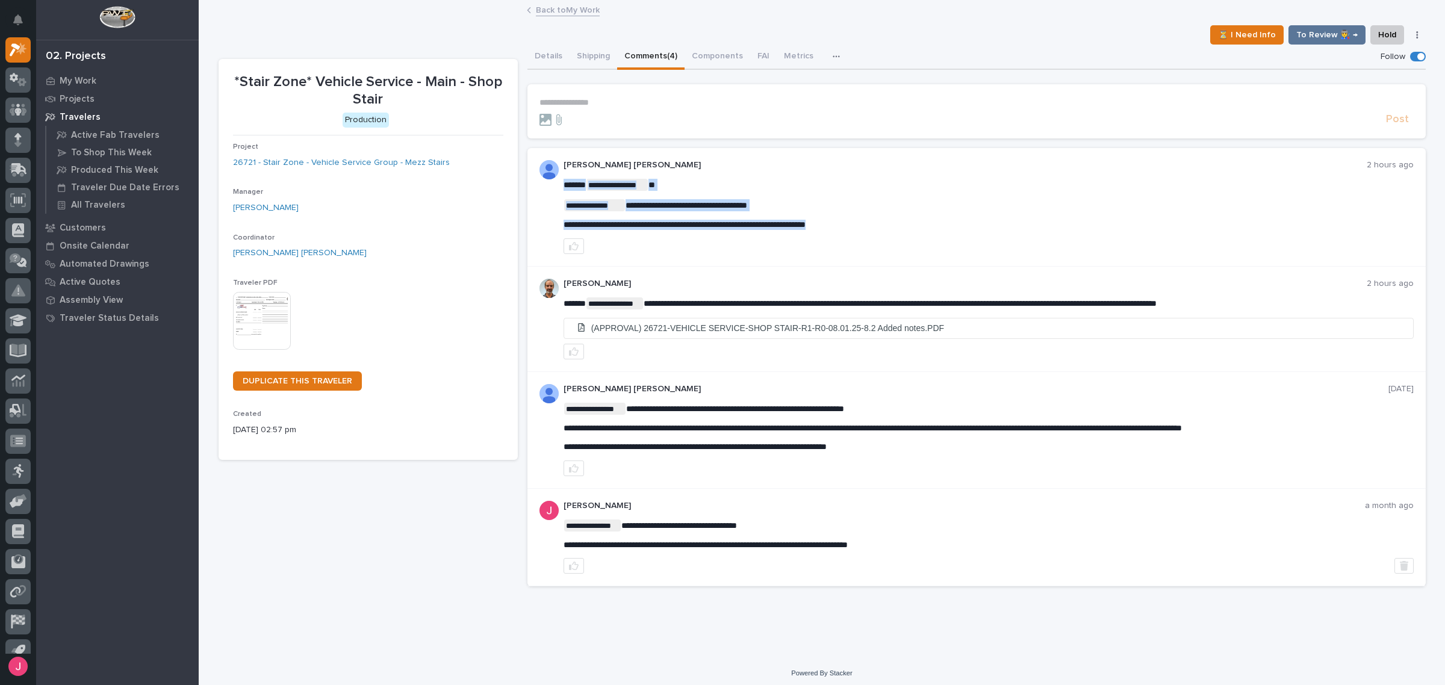
drag, startPoint x: 558, startPoint y: 222, endPoint x: 918, endPoint y: 214, distance: 360.7
click at [918, 215] on div "**********" at bounding box center [989, 204] width 850 height 51
click at [804, 217] on div "**********" at bounding box center [989, 204] width 850 height 51
drag, startPoint x: 716, startPoint y: 203, endPoint x: 763, endPoint y: 214, distance: 48.3
click at [763, 214] on div "**********" at bounding box center [989, 204] width 850 height 51
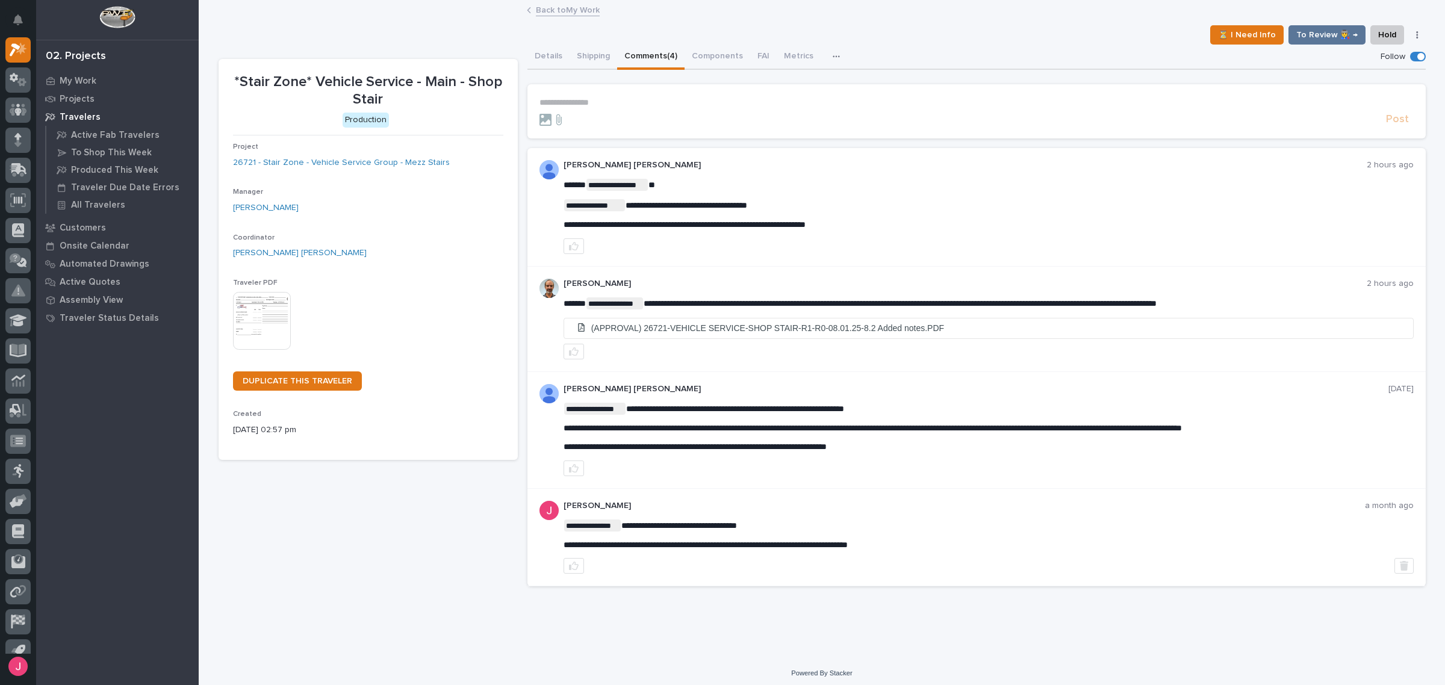
click at [769, 224] on span "**********" at bounding box center [685, 224] width 242 height 8
drag, startPoint x: 621, startPoint y: 202, endPoint x: 750, endPoint y: 199, distance: 129.5
click at [735, 197] on div "**********" at bounding box center [989, 204] width 850 height 51
click at [750, 199] on p "**********" at bounding box center [989, 205] width 850 height 12
click at [887, 182] on p "**********" at bounding box center [989, 185] width 850 height 12
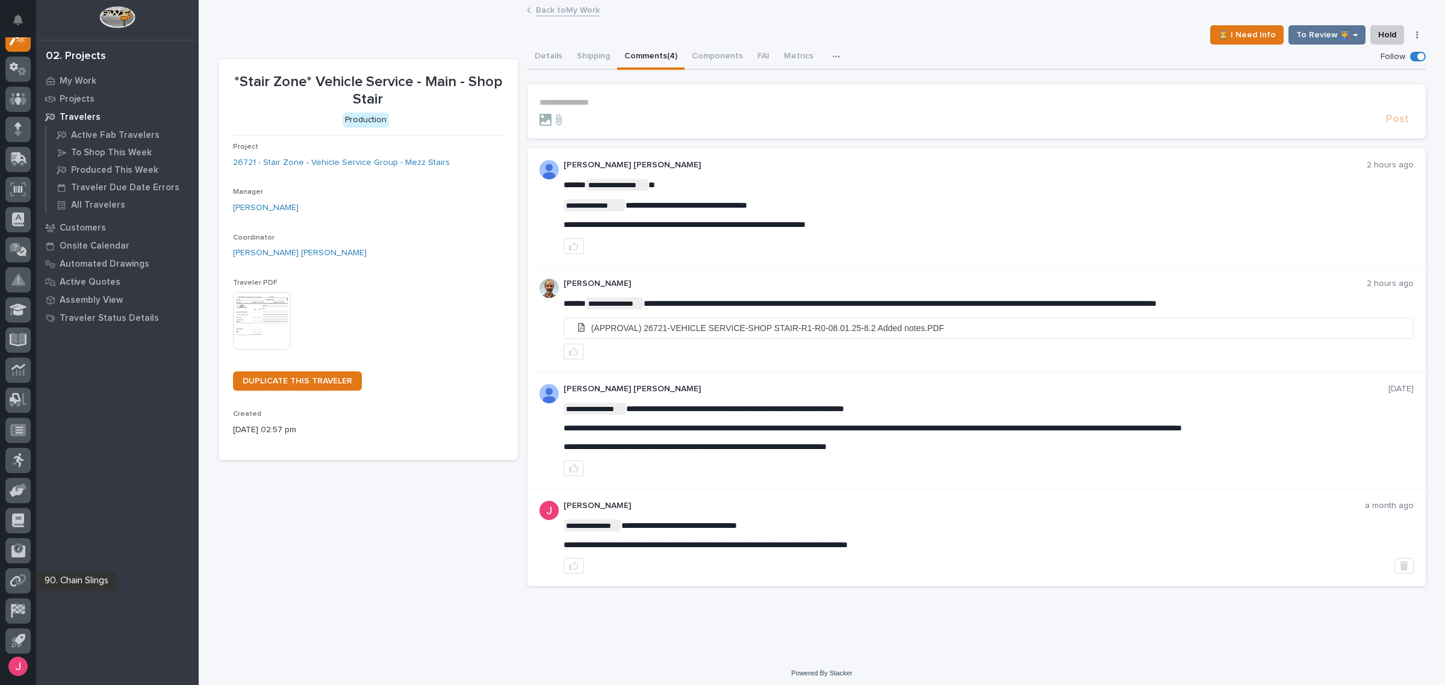
scroll to position [45, 0]
drag, startPoint x: 1363, startPoint y: 510, endPoint x: 1410, endPoint y: 509, distance: 47.6
click at [1410, 509] on div "**********" at bounding box center [976, 538] width 898 height 98
click at [1179, 536] on div "**********" at bounding box center [989, 535] width 850 height 31
drag, startPoint x: 640, startPoint y: 204, endPoint x: 684, endPoint y: 211, distance: 44.6
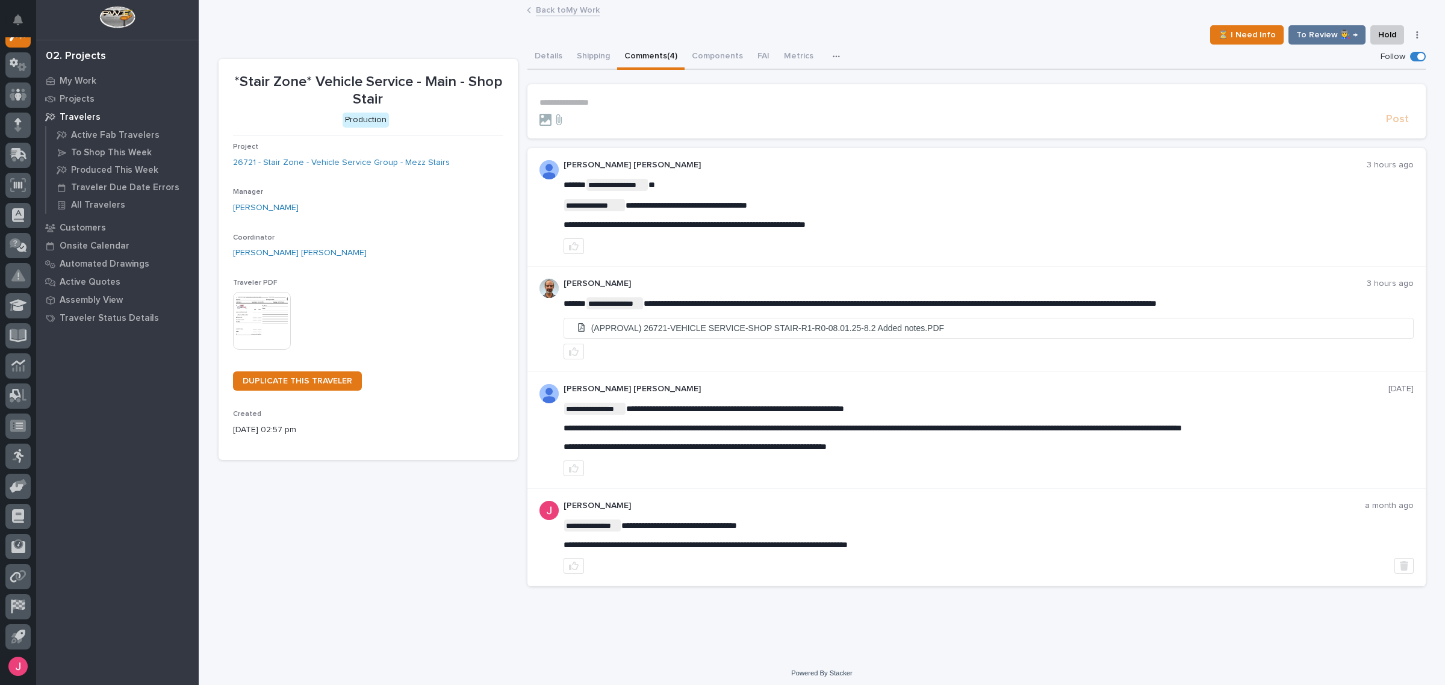
click at [724, 223] on span "**********" at bounding box center [685, 224] width 242 height 8
drag, startPoint x: 1010, startPoint y: 304, endPoint x: 1174, endPoint y: 306, distance: 163.8
click at [1157, 306] on span "**********" at bounding box center [900, 303] width 513 height 8
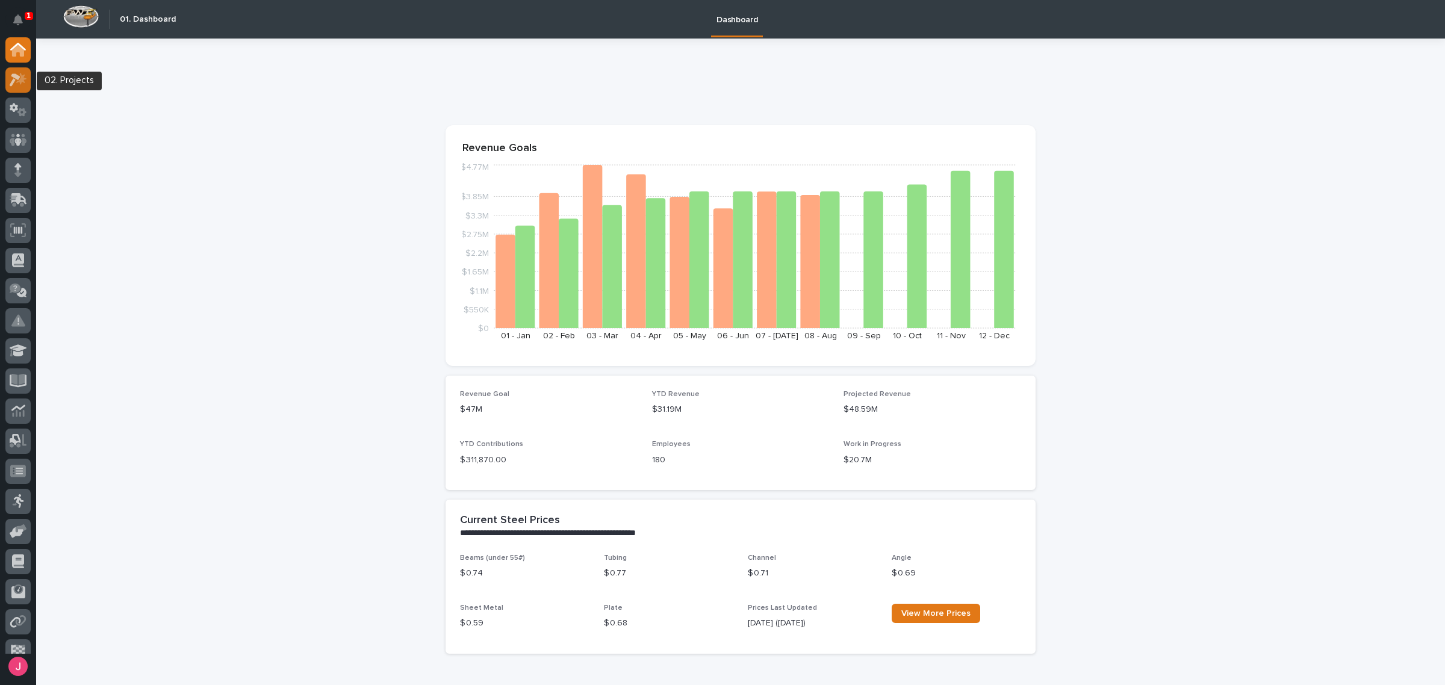
click at [22, 75] on icon at bounding box center [21, 78] width 10 height 12
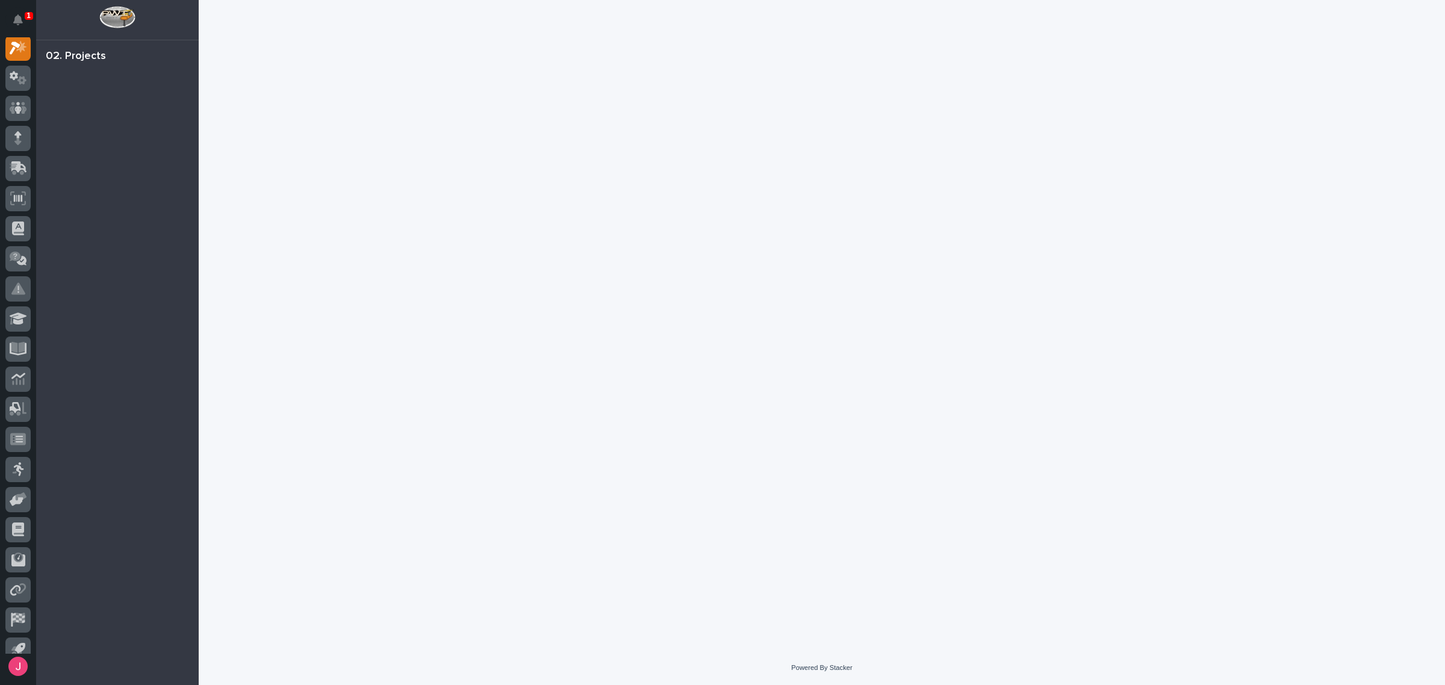
scroll to position [30, 0]
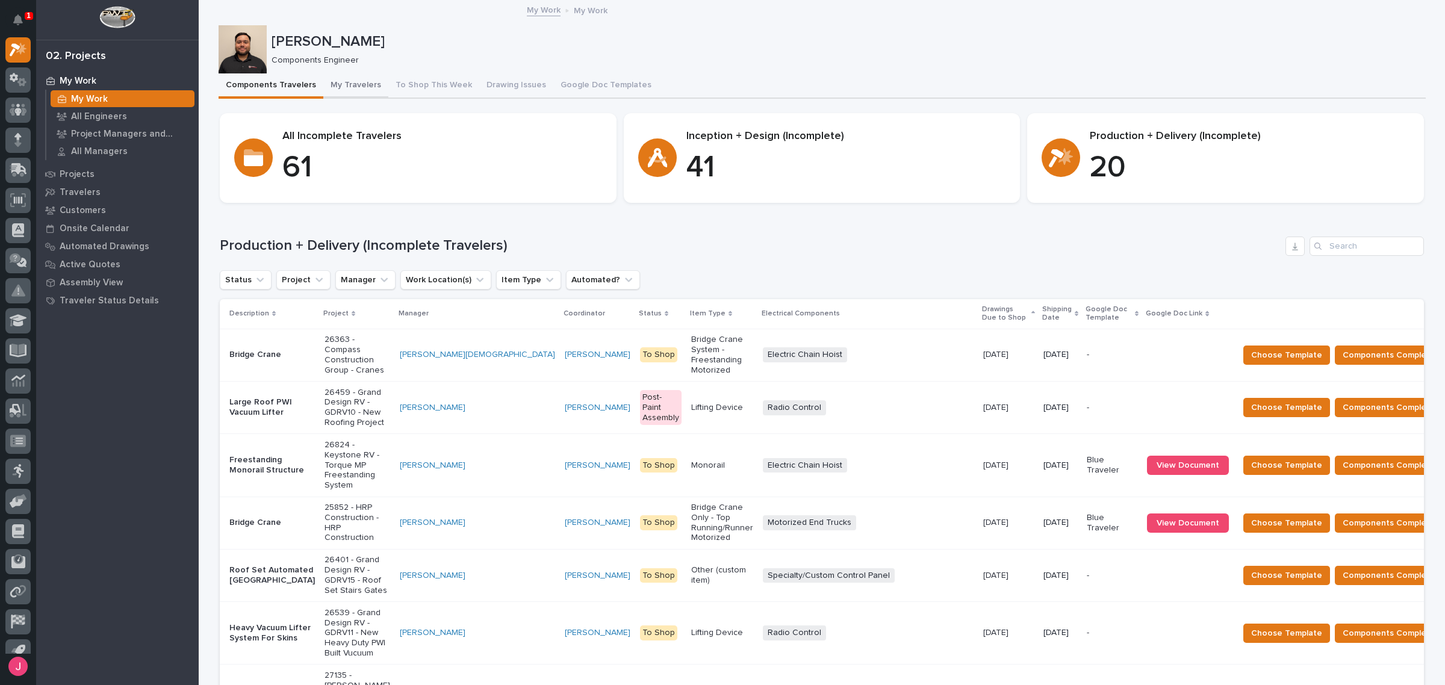
click at [362, 94] on button "My Travelers" at bounding box center [355, 85] width 65 height 25
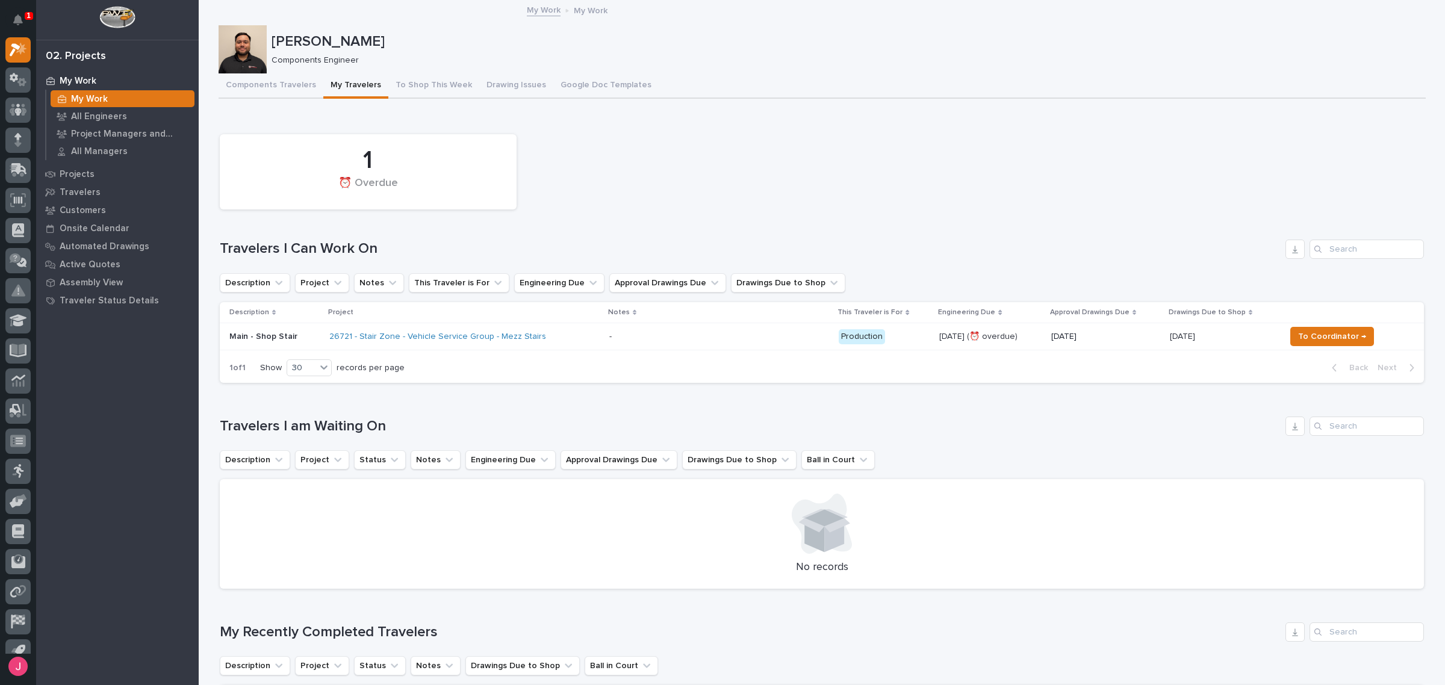
click at [880, 223] on div "1 ⏰ Overdue Travelers I Can Work On Description Project Notes This Traveler is …" at bounding box center [822, 255] width 1204 height 255
click at [943, 227] on div "1 ⏰ Overdue Travelers I Can Work On Description Project Notes This Traveler is …" at bounding box center [822, 255] width 1204 height 255
click at [775, 173] on div "1 ⏰ Overdue" at bounding box center [822, 171] width 1216 height 87
drag, startPoint x: 906, startPoint y: 130, endPoint x: 932, endPoint y: 125, distance: 26.5
click at [919, 124] on div "Loading... Saving… 1 ⏰ Overdue Travelers I Can Work On Description Project Note…" at bounding box center [822, 253] width 1204 height 280
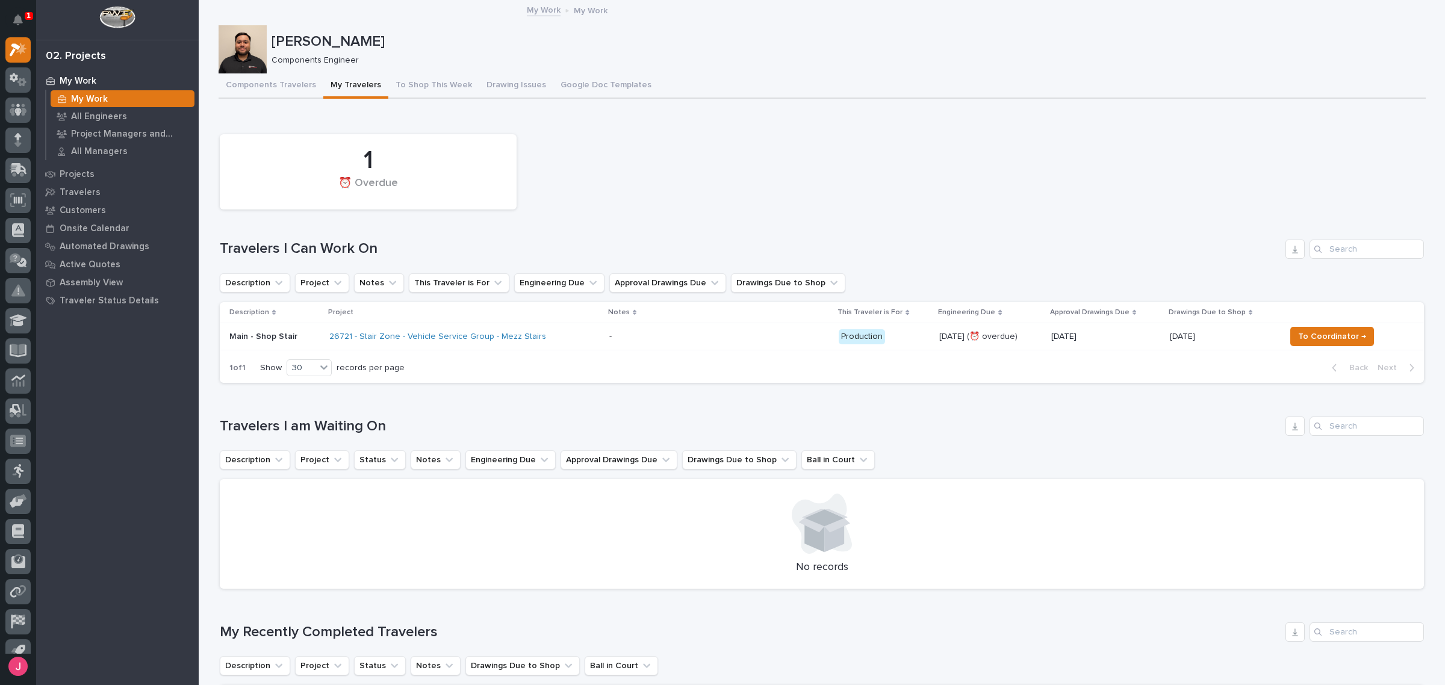
click at [786, 173] on div "1 ⏰ Overdue" at bounding box center [822, 171] width 1216 height 87
drag, startPoint x: 682, startPoint y: 216, endPoint x: 675, endPoint y: 205, distance: 13.0
click at [682, 215] on div "1 ⏰ Overdue Travelers I Can Work On Description Project Notes This Traveler is …" at bounding box center [822, 255] width 1204 height 255
click at [840, 116] on div "Loading... Saving… 1 ⏰ Overdue Travelers I Can Work On Description Project Note…" at bounding box center [822, 253] width 1204 height 280
click at [759, 185] on div "1 ⏰ Overdue" at bounding box center [822, 171] width 1216 height 87
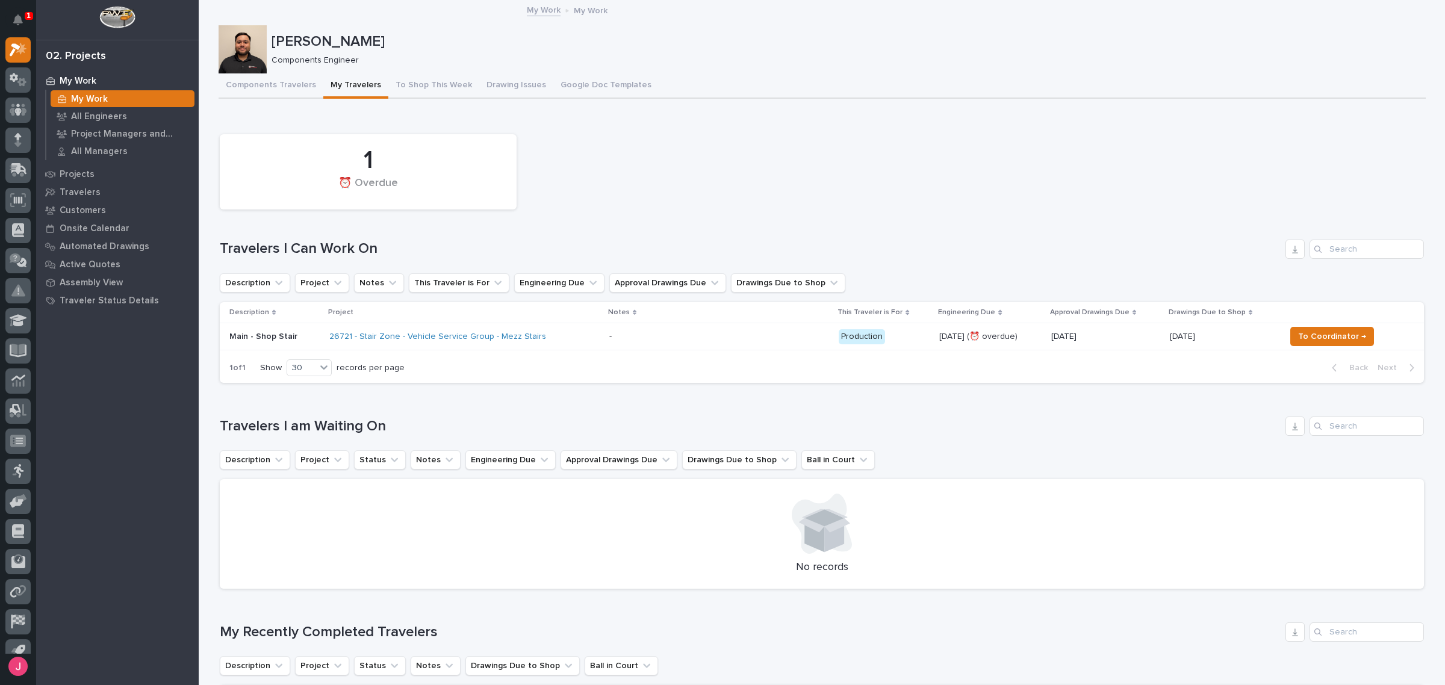
click at [993, 235] on div "1 ⏰ Overdue Travelers I Can Work On Description Project Notes This Traveler is …" at bounding box center [822, 255] width 1204 height 255
click at [937, 222] on div "1 ⏰ Overdue Travelers I Can Work On Description Project Notes This Traveler is …" at bounding box center [822, 255] width 1204 height 255
click at [868, 89] on div "Components Travelers My Travelers To Shop This Week Drawing Issues Google Doc T…" at bounding box center [822, 85] width 1207 height 25
